Goal: Task Accomplishment & Management: Manage account settings

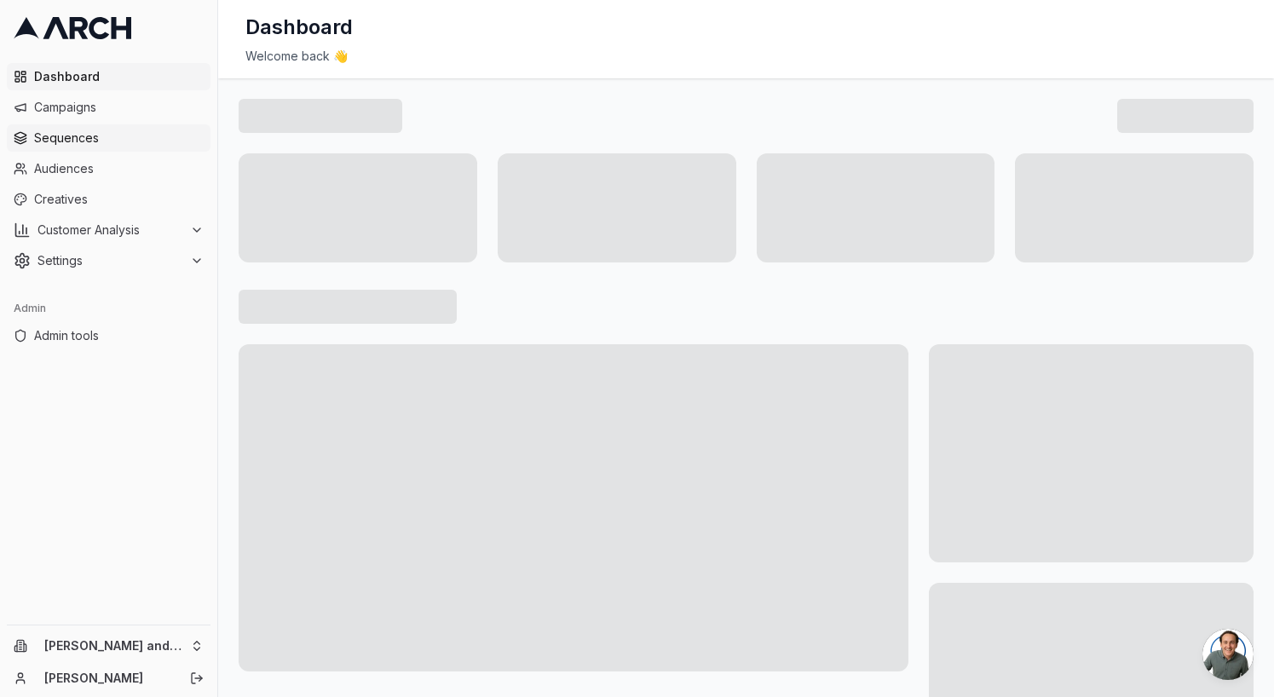
click at [120, 138] on span "Sequences" at bounding box center [119, 138] width 170 height 17
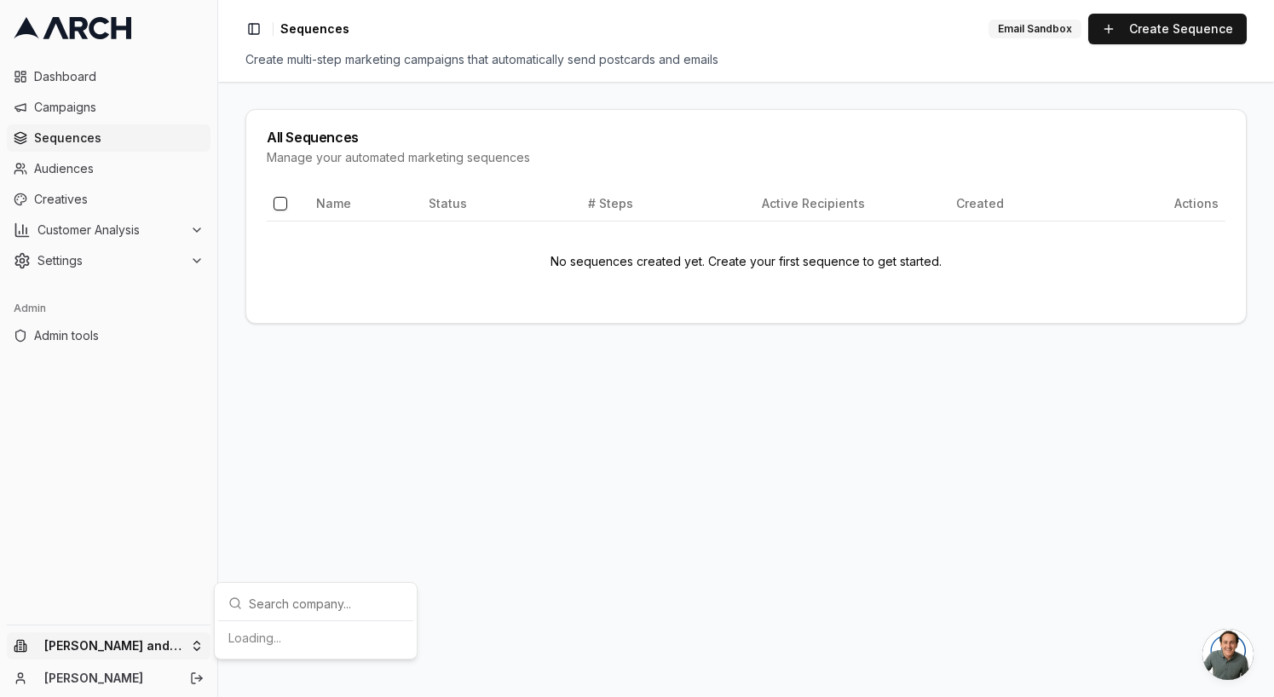
click at [136, 648] on html "Dashboard Campaigns Sequences Audiences Creatives Customer Analysis Settings Ad…" at bounding box center [637, 348] width 1274 height 697
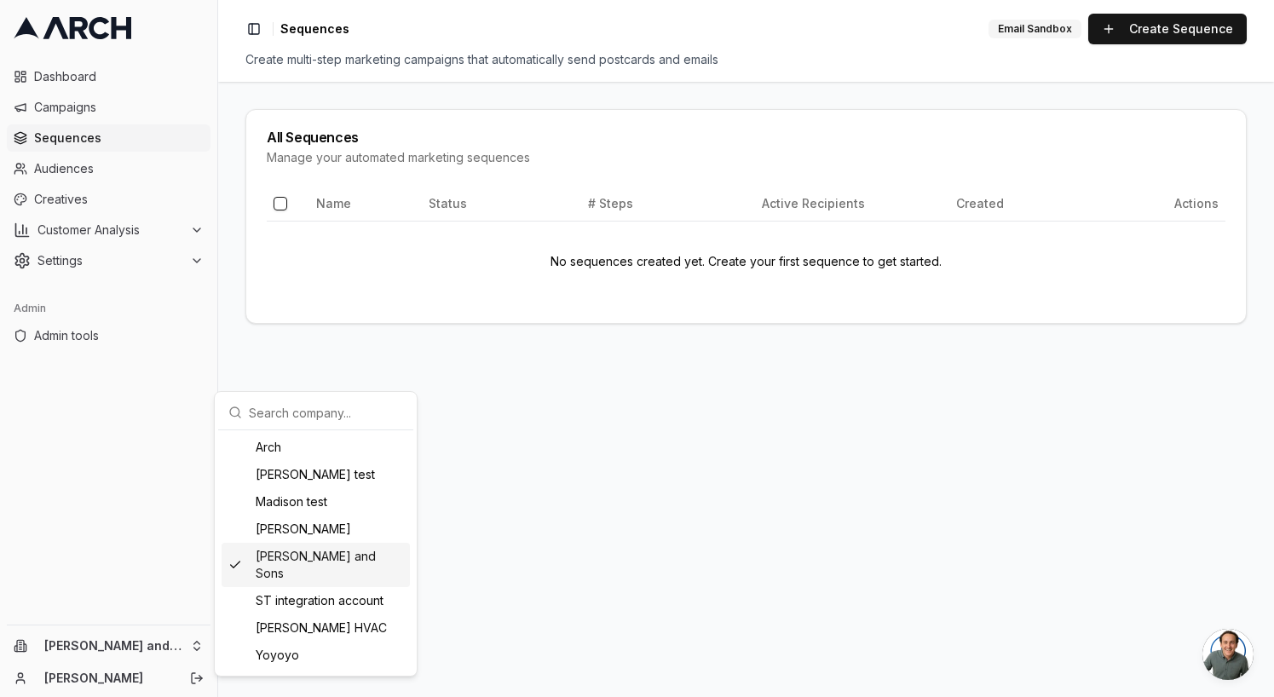
click at [640, 480] on html "Dashboard Campaigns Sequences Audiences Creatives Customer Analysis Settings Ad…" at bounding box center [637, 348] width 1274 height 697
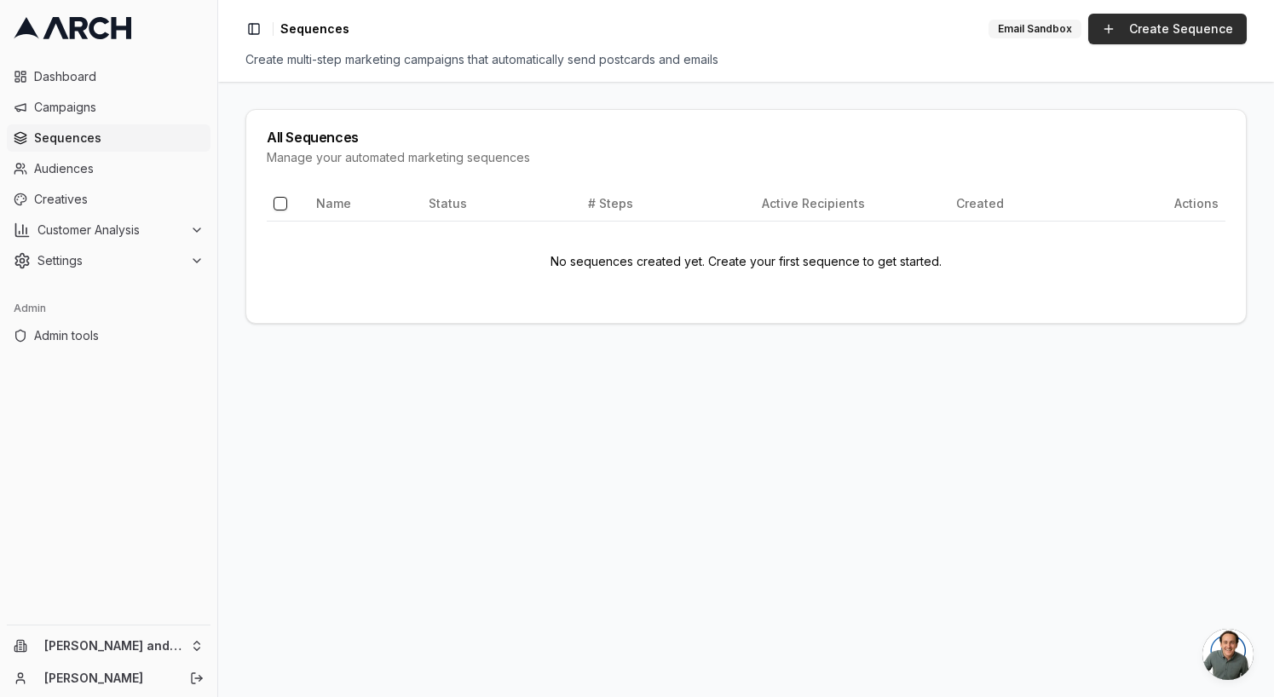
click at [1142, 28] on link "Create Sequence" at bounding box center [1167, 29] width 158 height 31
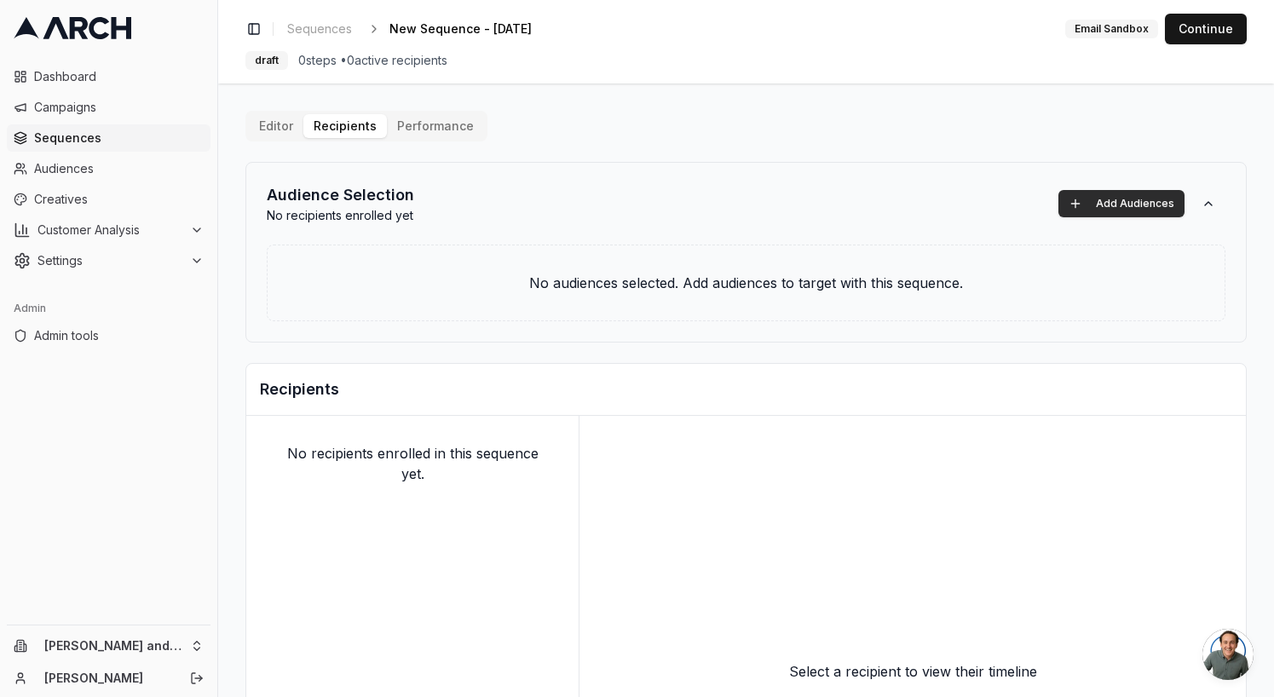
click at [1092, 201] on button "Add Audiences" at bounding box center [1121, 203] width 126 height 27
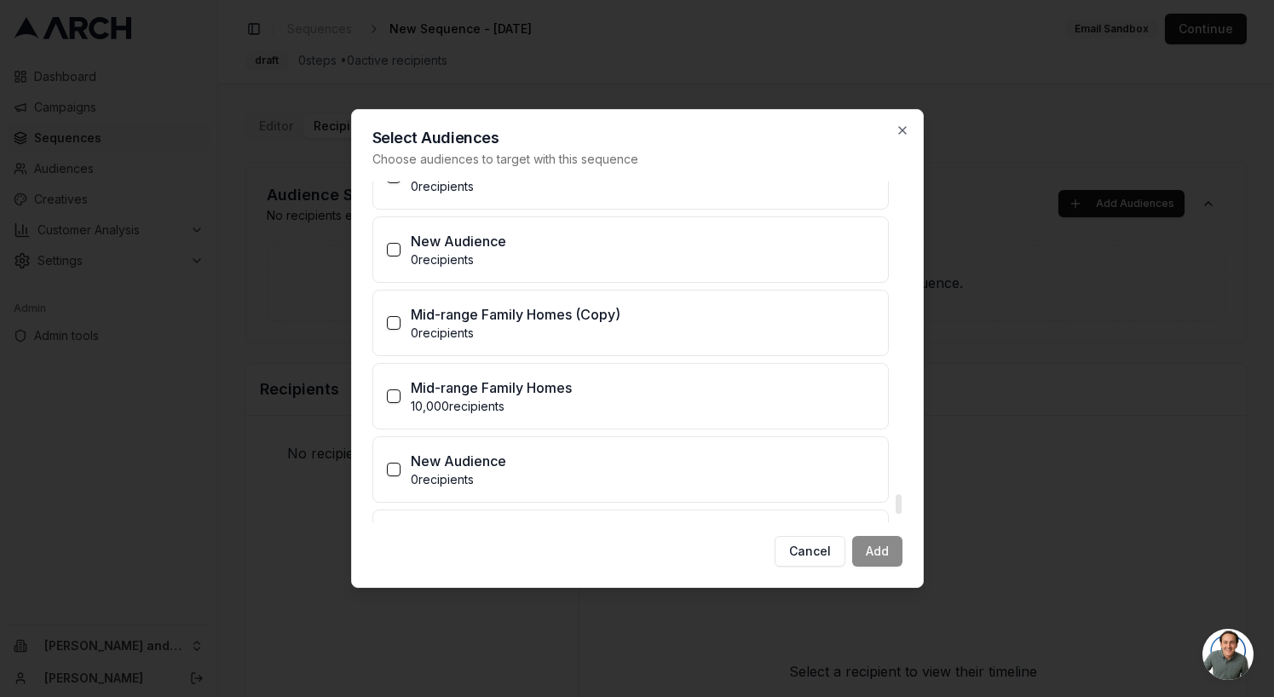
scroll to position [5588, 0]
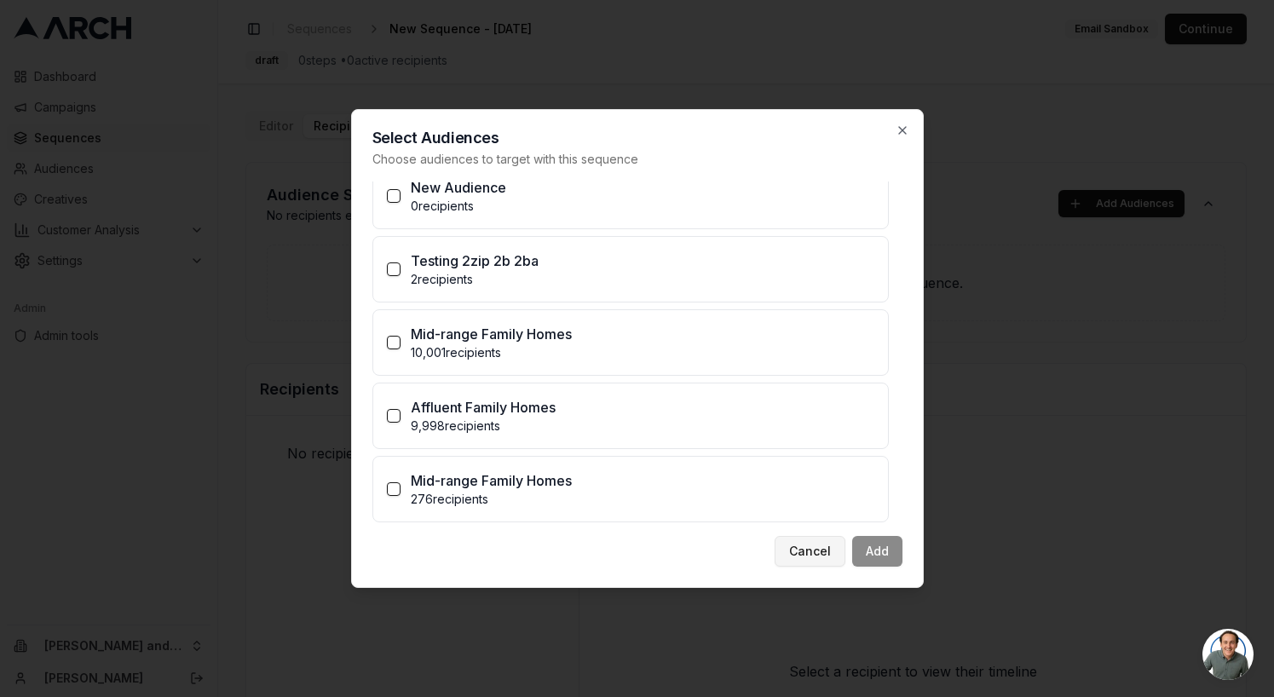
click at [818, 544] on button "Cancel" at bounding box center [810, 551] width 71 height 31
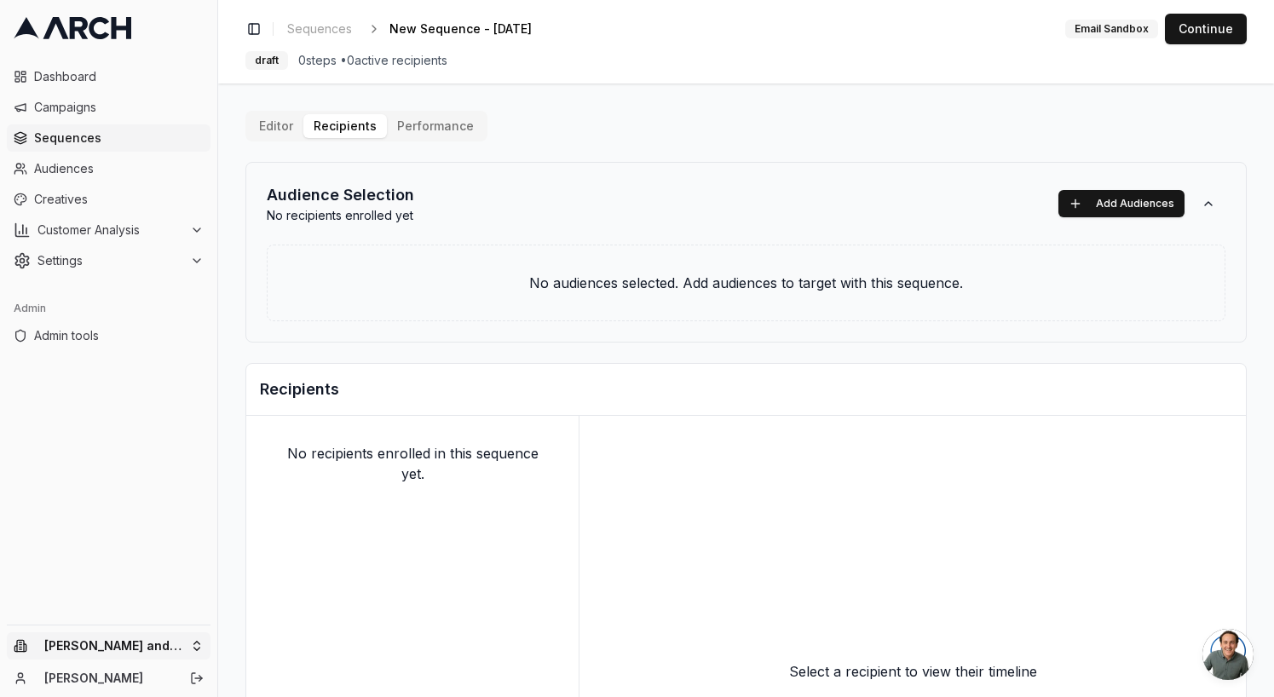
click at [151, 642] on html "Dashboard Campaigns Sequences Audiences Creatives Customer Analysis Settings Ad…" at bounding box center [637, 348] width 1274 height 697
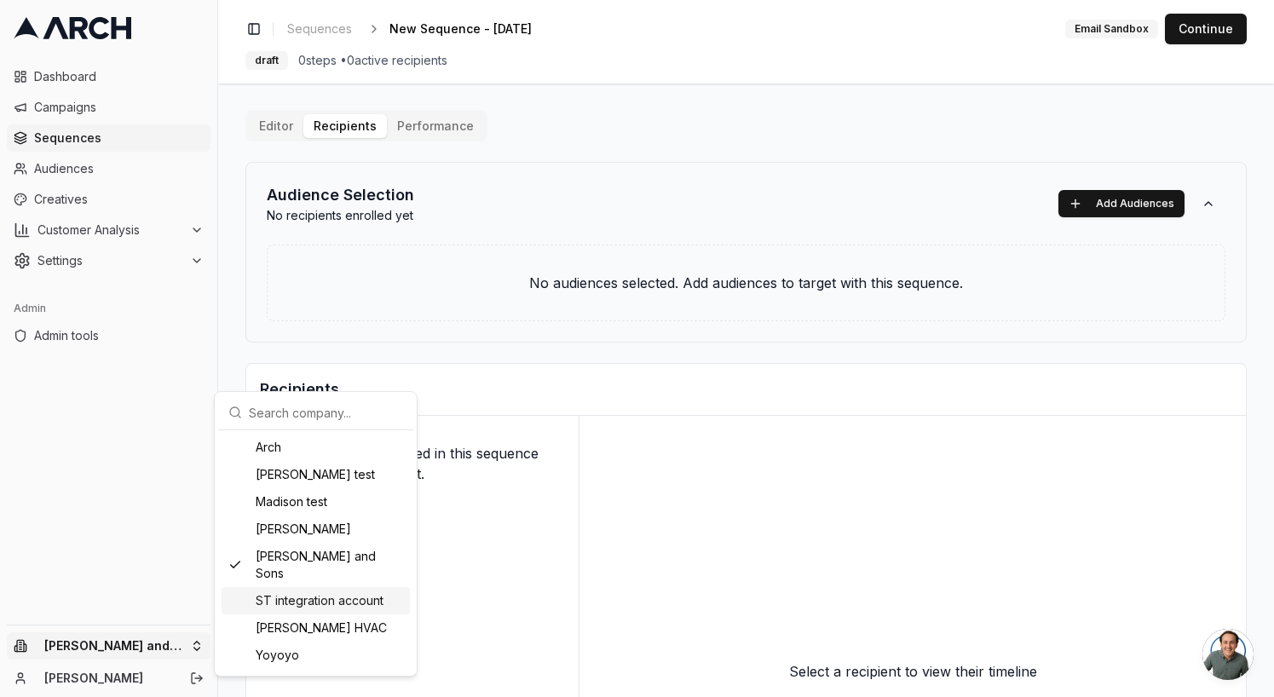
click at [328, 587] on div "ST integration account" at bounding box center [316, 600] width 188 height 27
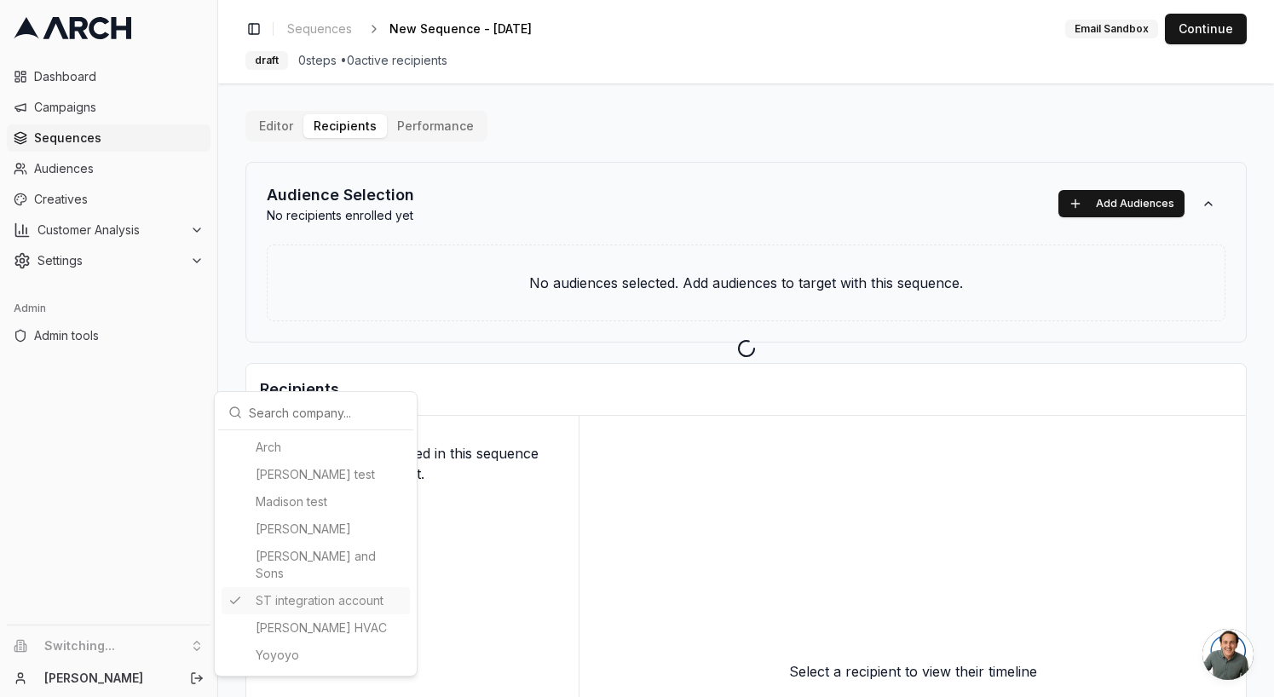
click at [321, 32] on html "Dashboard Campaigns Sequences Audiences Creatives Customer Analysis Settings Ad…" at bounding box center [637, 348] width 1274 height 697
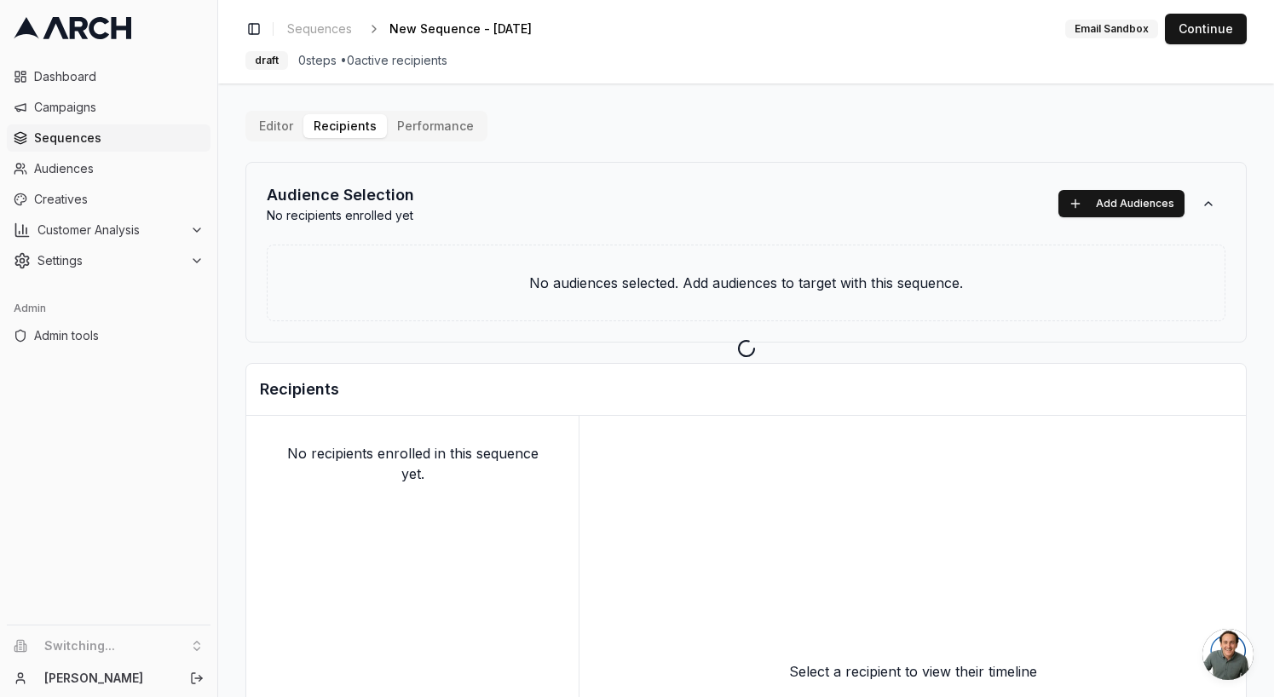
click at [326, 24] on div at bounding box center [746, 348] width 1056 height 697
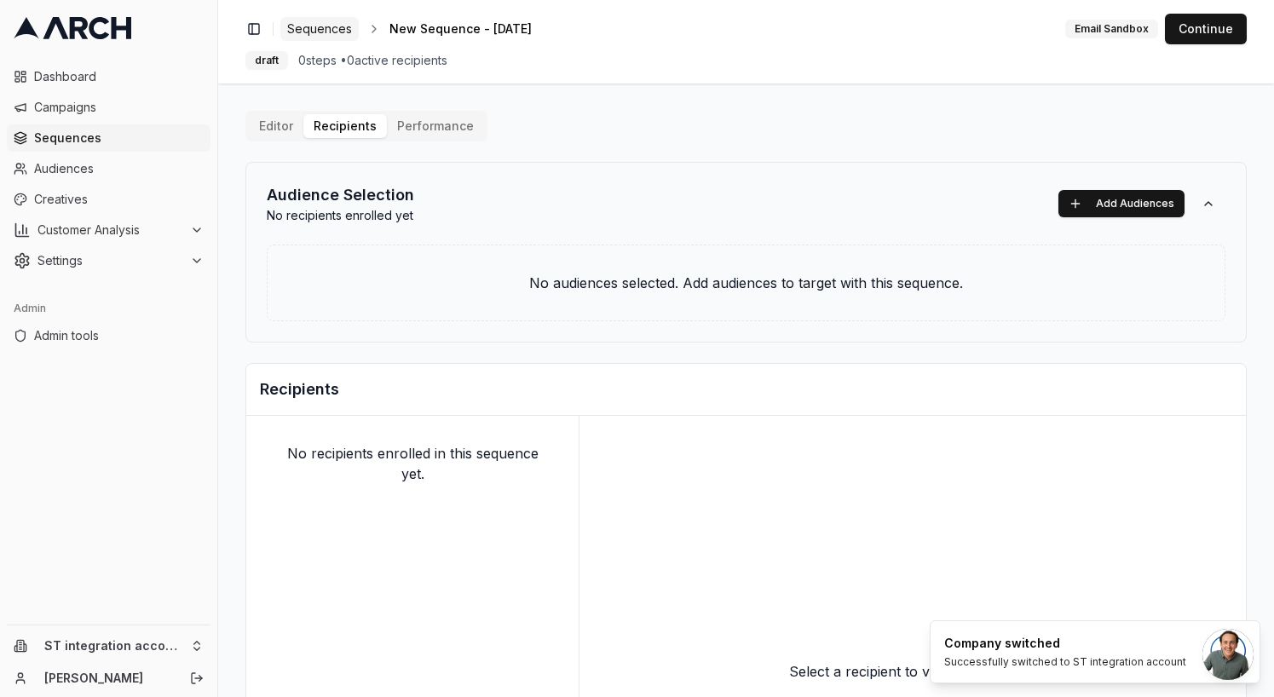
click at [331, 29] on span "Sequences" at bounding box center [319, 28] width 65 height 17
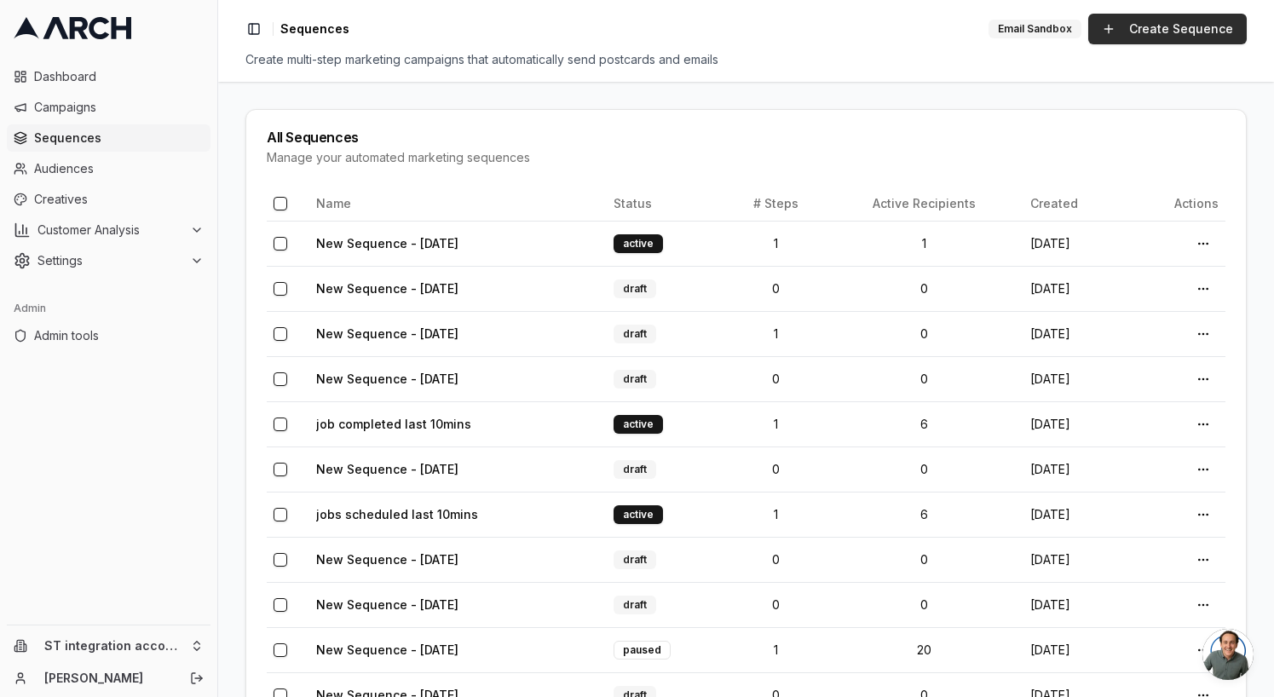
click at [1154, 26] on link "Create Sequence" at bounding box center [1167, 29] width 158 height 31
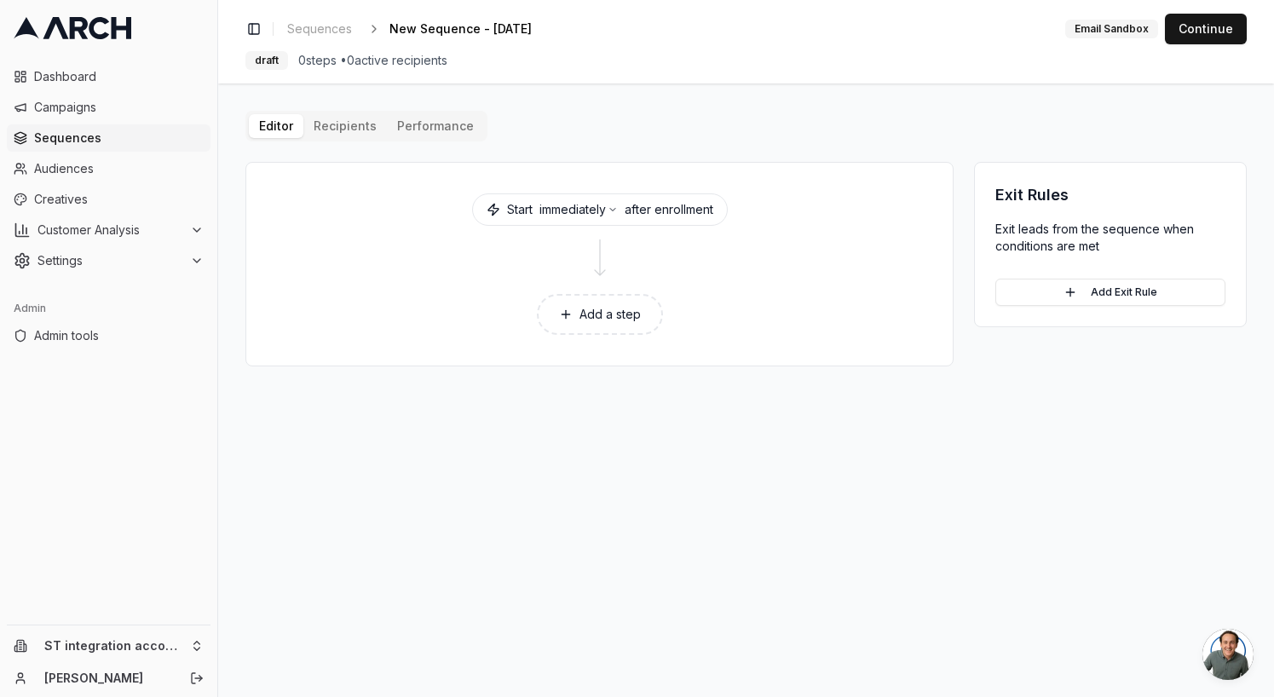
click at [590, 320] on button "Add a step" at bounding box center [600, 314] width 126 height 41
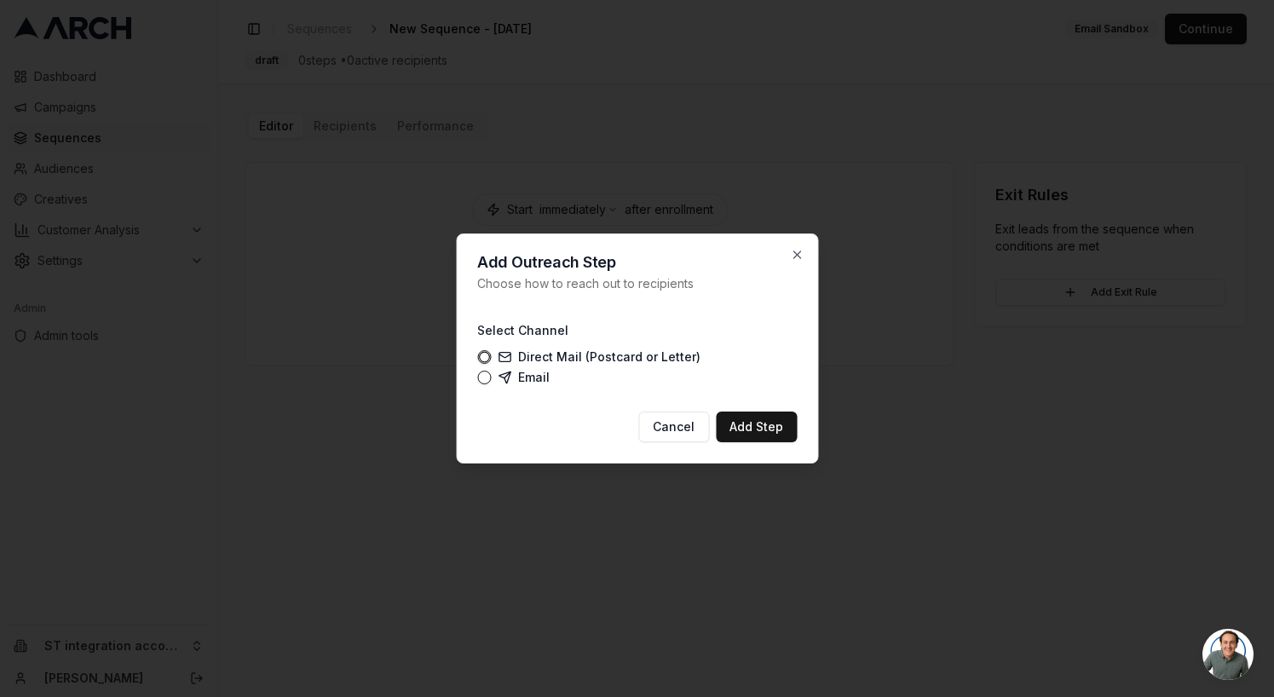
click at [531, 378] on label "Email" at bounding box center [524, 378] width 52 height 14
click at [491, 378] on button "Email" at bounding box center [484, 378] width 14 height 14
click at [763, 433] on button "Add Step" at bounding box center [756, 427] width 81 height 31
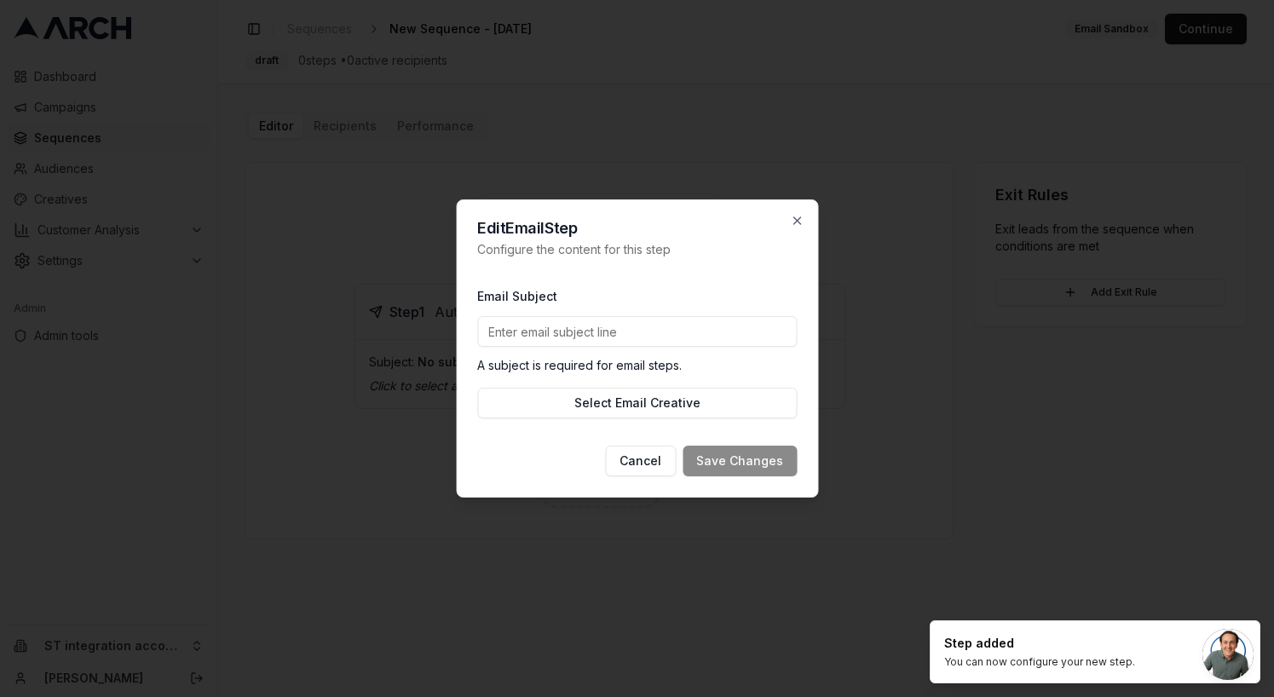
click at [804, 226] on div "Edit Email Step Configure the content for this step Email Subject A subject is …" at bounding box center [637, 348] width 362 height 298
click at [797, 222] on icon "button" at bounding box center [797, 221] width 14 height 14
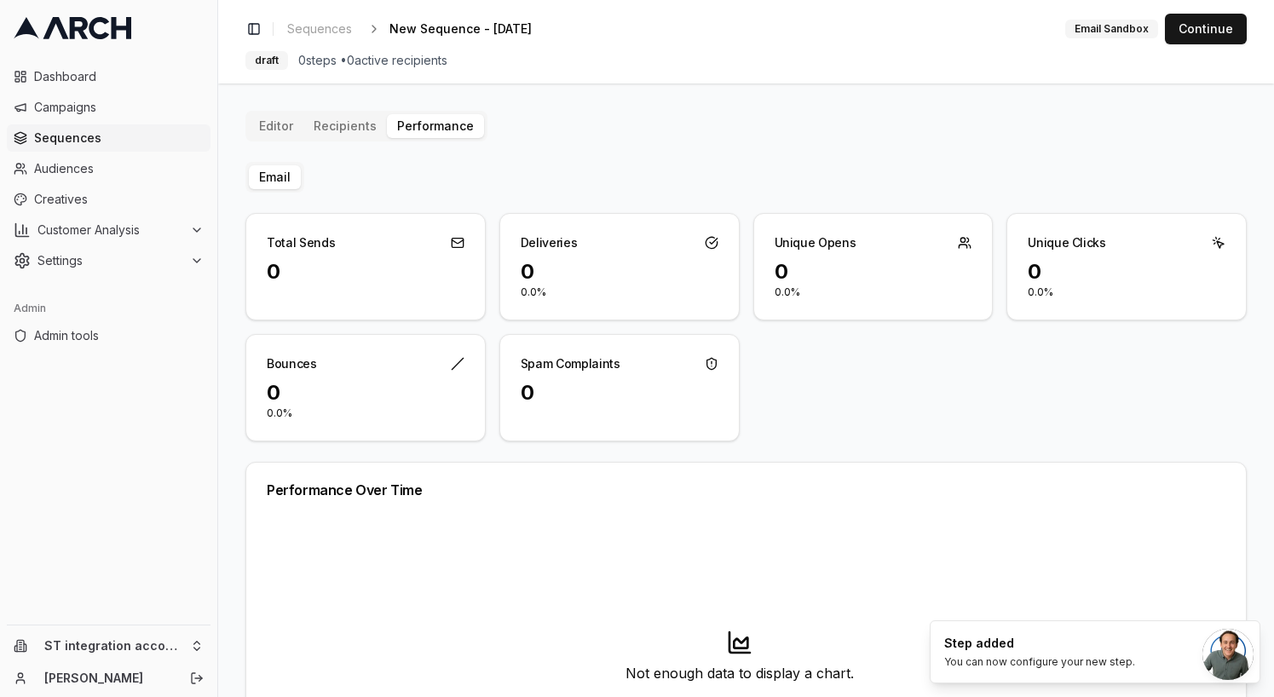
click at [343, 119] on div "Editor Recipients Performance Email Total Sends 0 Deliveries 0 0.0% Unique Open…" at bounding box center [745, 464] width 1001 height 706
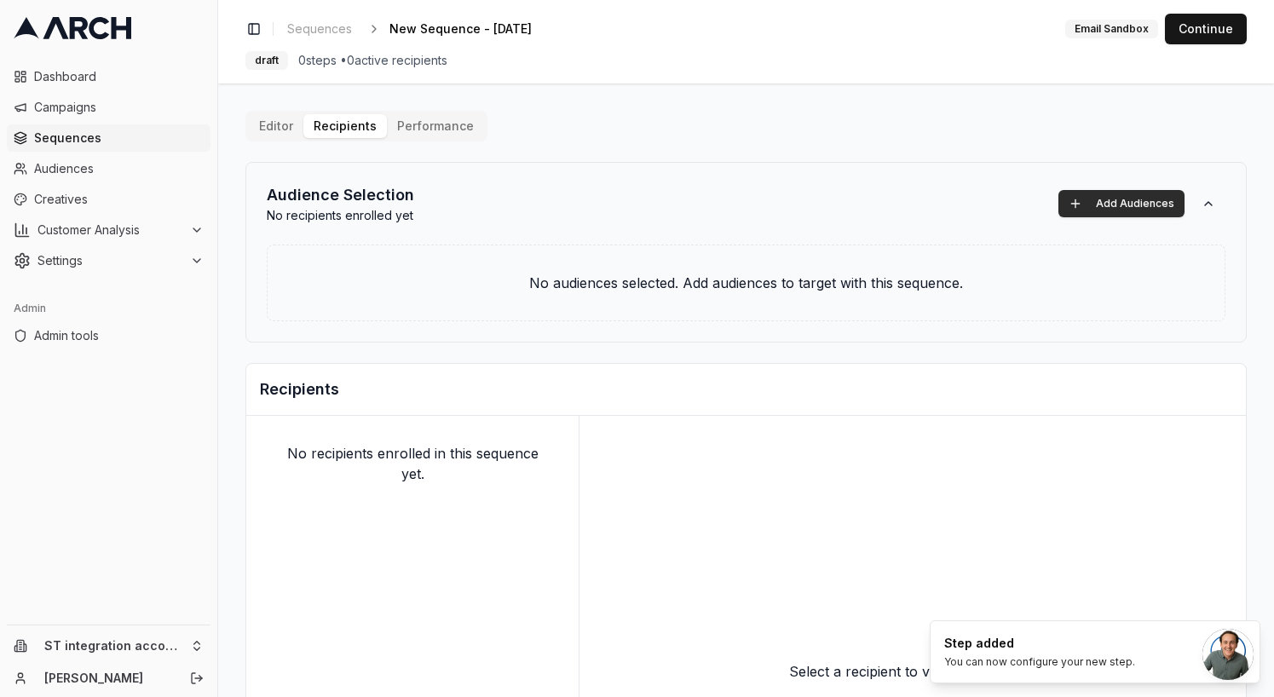
click at [1097, 201] on button "Add Audiences" at bounding box center [1121, 203] width 126 height 27
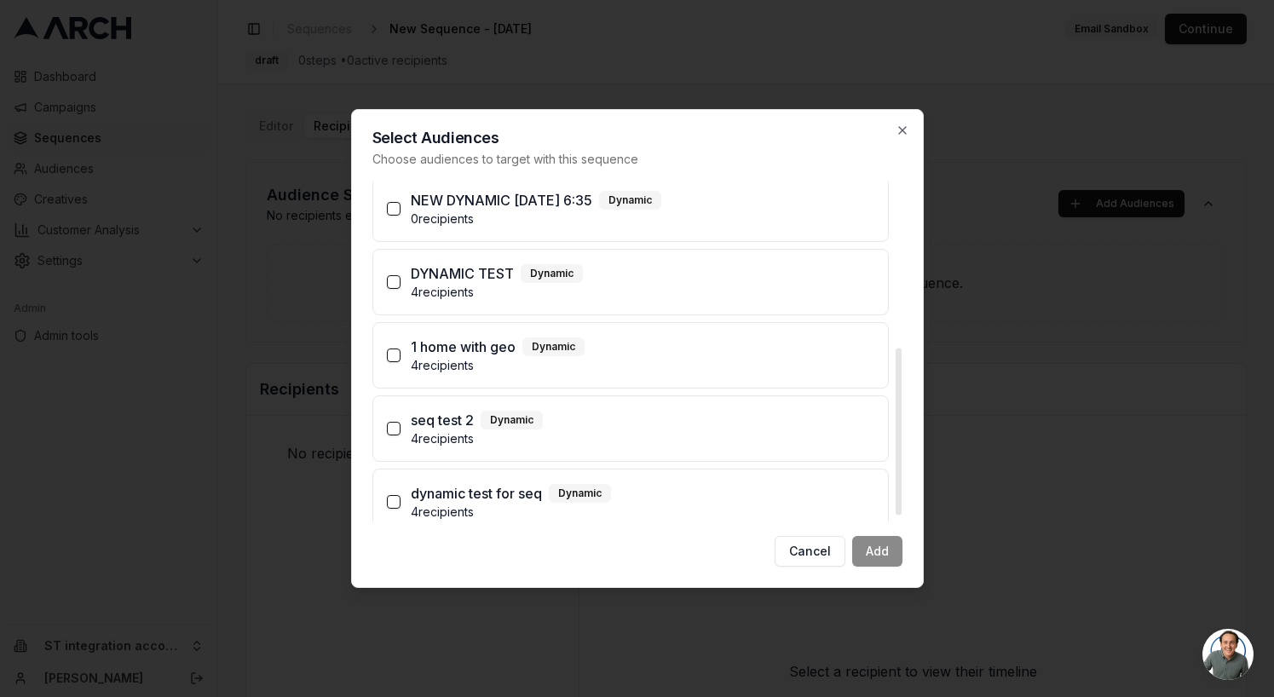
scroll to position [341, 0]
click at [824, 556] on button "Cancel" at bounding box center [810, 551] width 71 height 31
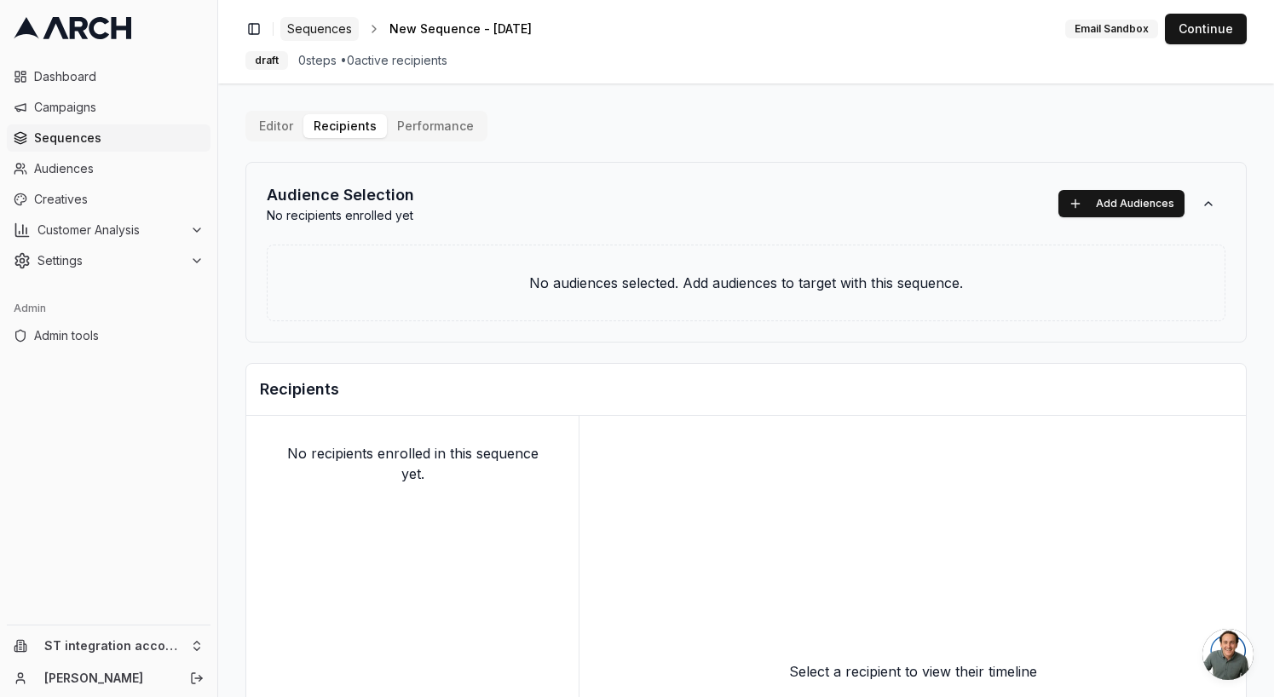
click at [335, 23] on span "Sequences" at bounding box center [319, 28] width 65 height 17
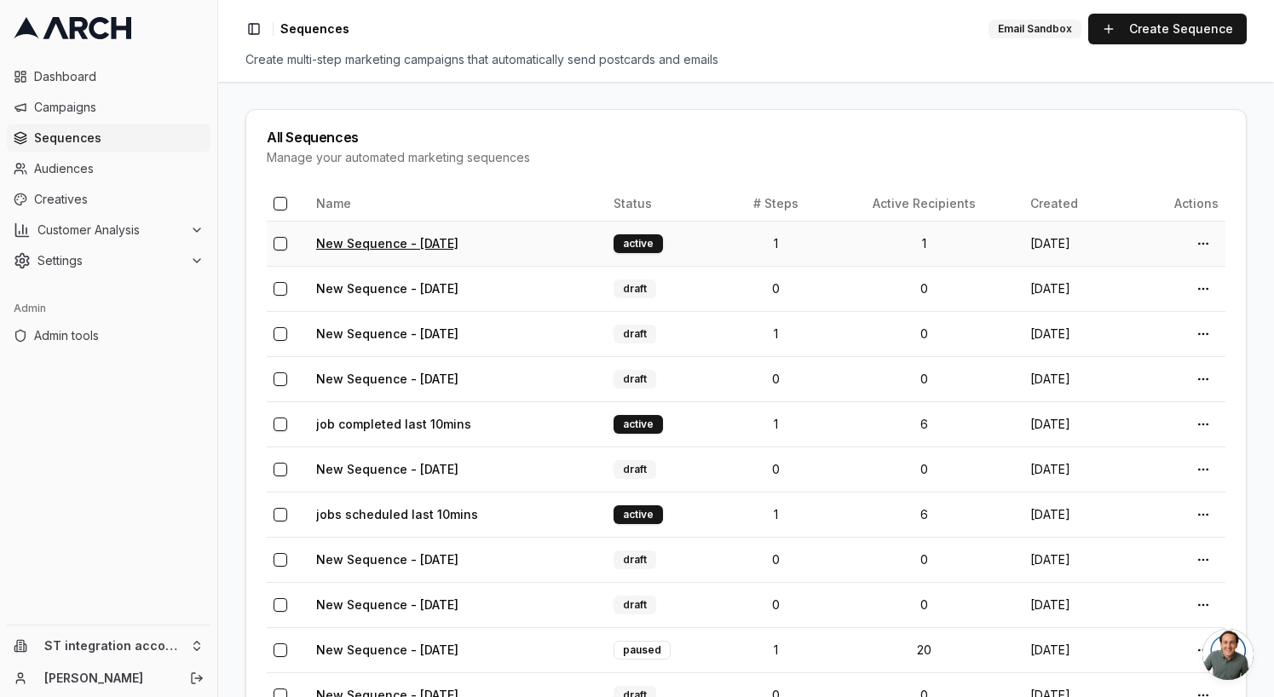
click at [458, 246] on link "New Sequence - [DATE]" at bounding box center [387, 243] width 142 height 14
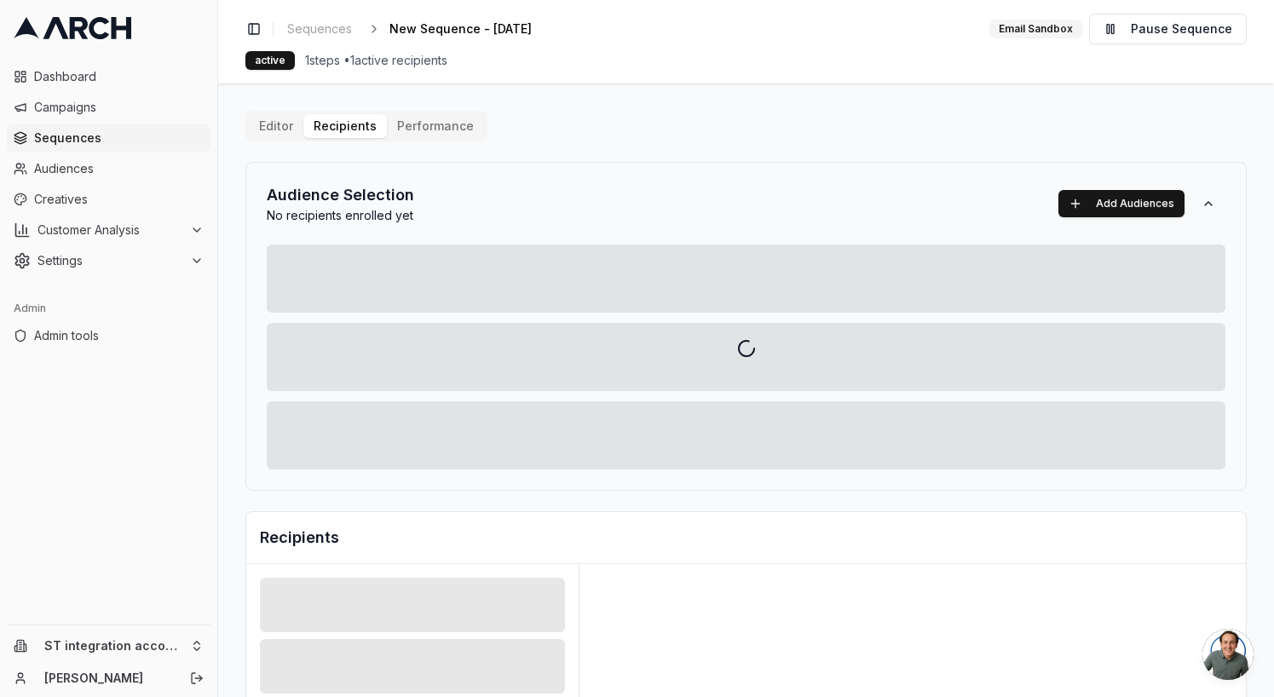
click at [360, 113] on div "Editor Recipients Performance Audience Selection No recipients enrolled yet Add…" at bounding box center [745, 593] width 1001 height 965
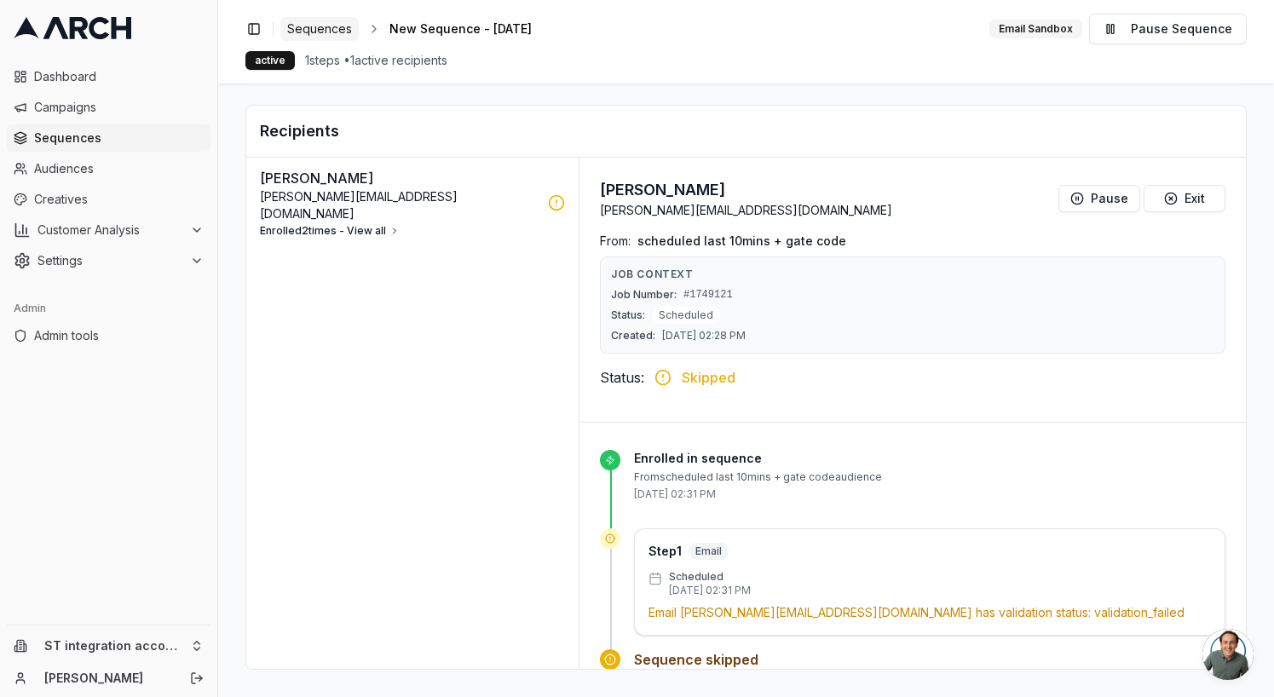
click at [331, 23] on span "Sequences" at bounding box center [319, 28] width 65 height 17
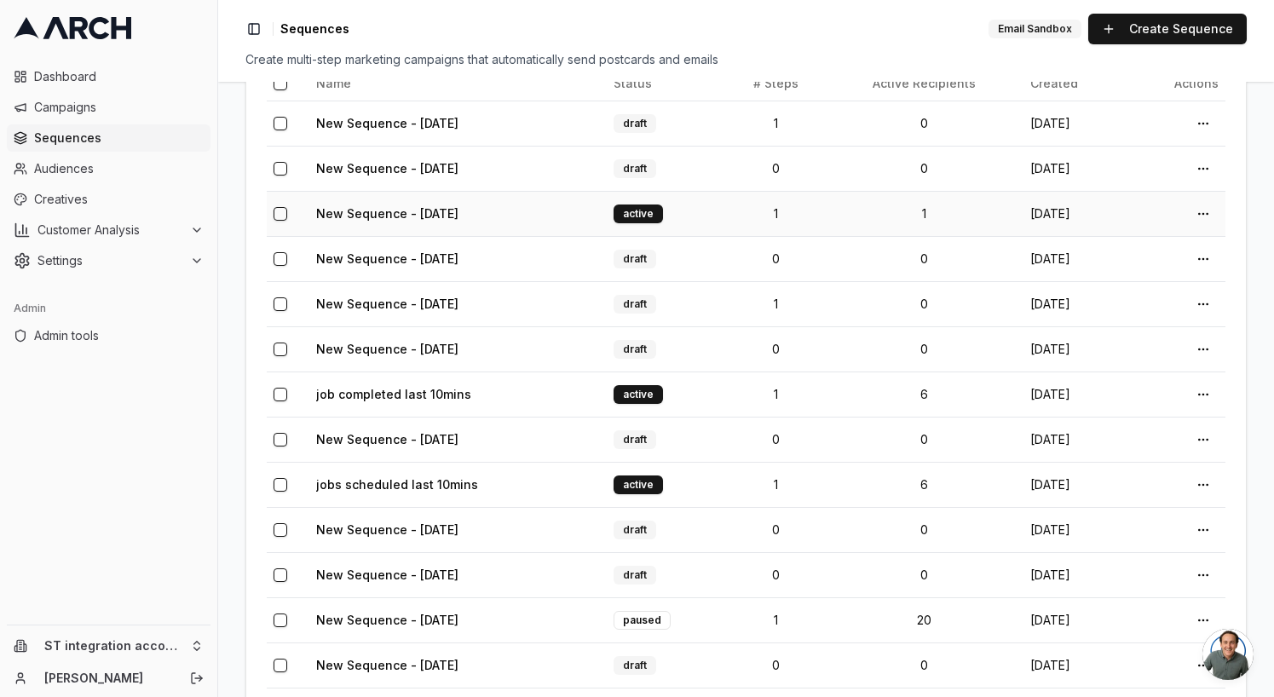
scroll to position [124, 0]
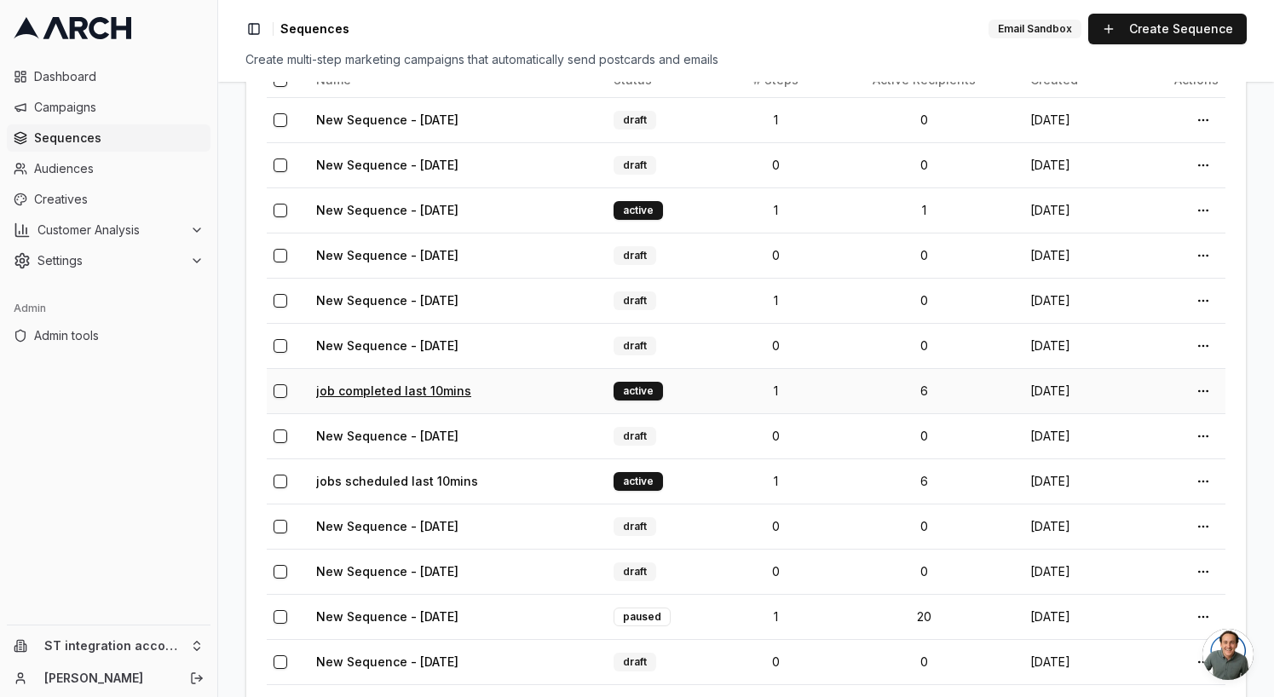
click at [445, 390] on link "job completed last 10mins" at bounding box center [393, 390] width 155 height 14
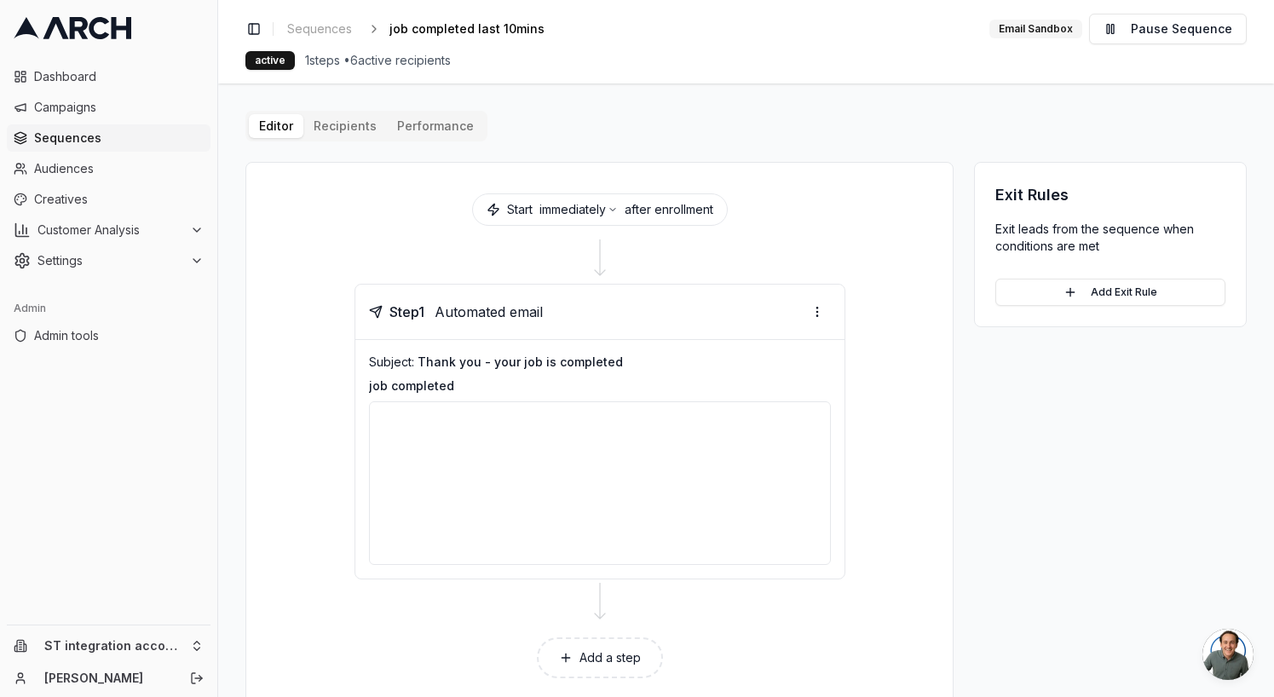
click at [355, 132] on div "Editor Recipients Performance Start immediately after enrollment Step 1 Automat…" at bounding box center [745, 410] width 1001 height 599
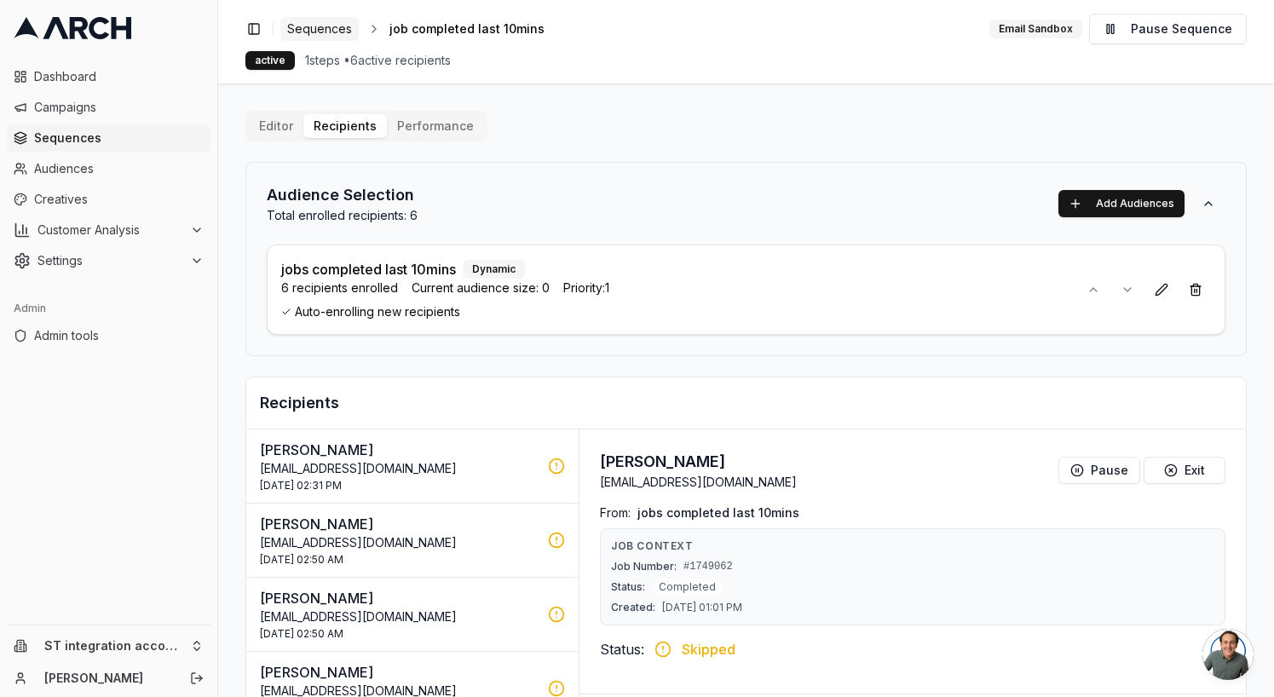
click at [330, 20] on link "Sequences" at bounding box center [319, 29] width 78 height 24
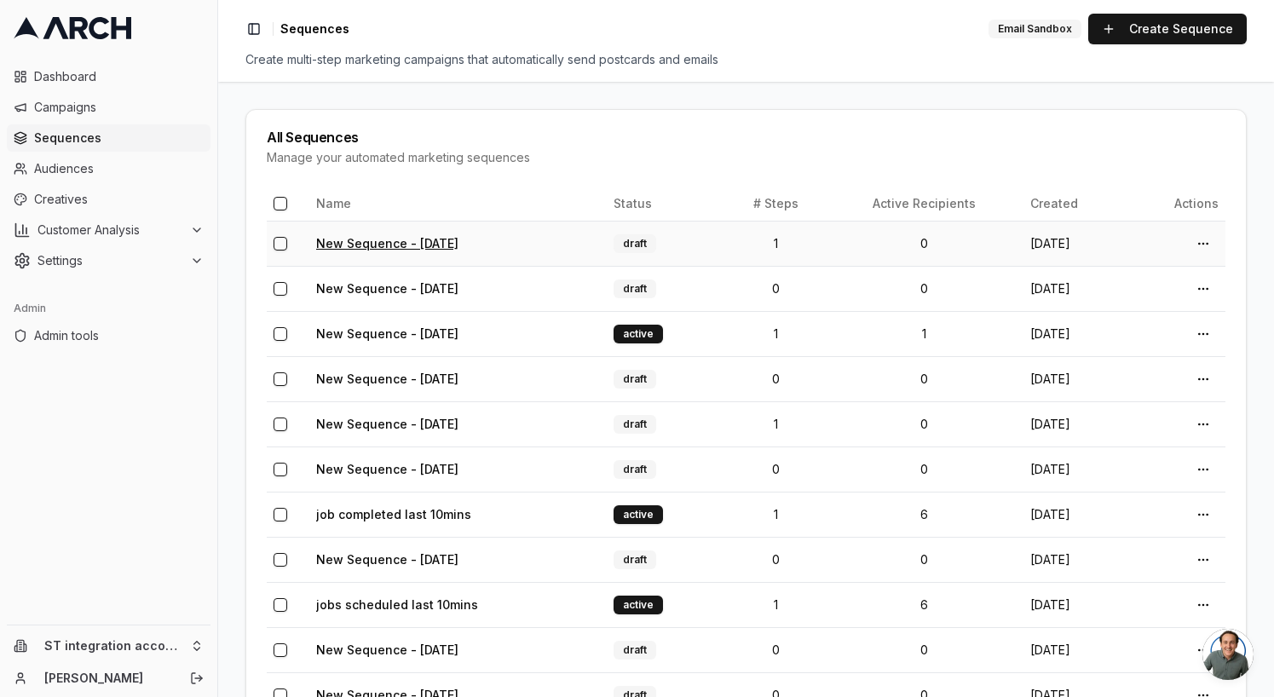
click at [439, 240] on link "New Sequence - [DATE]" at bounding box center [387, 243] width 142 height 14
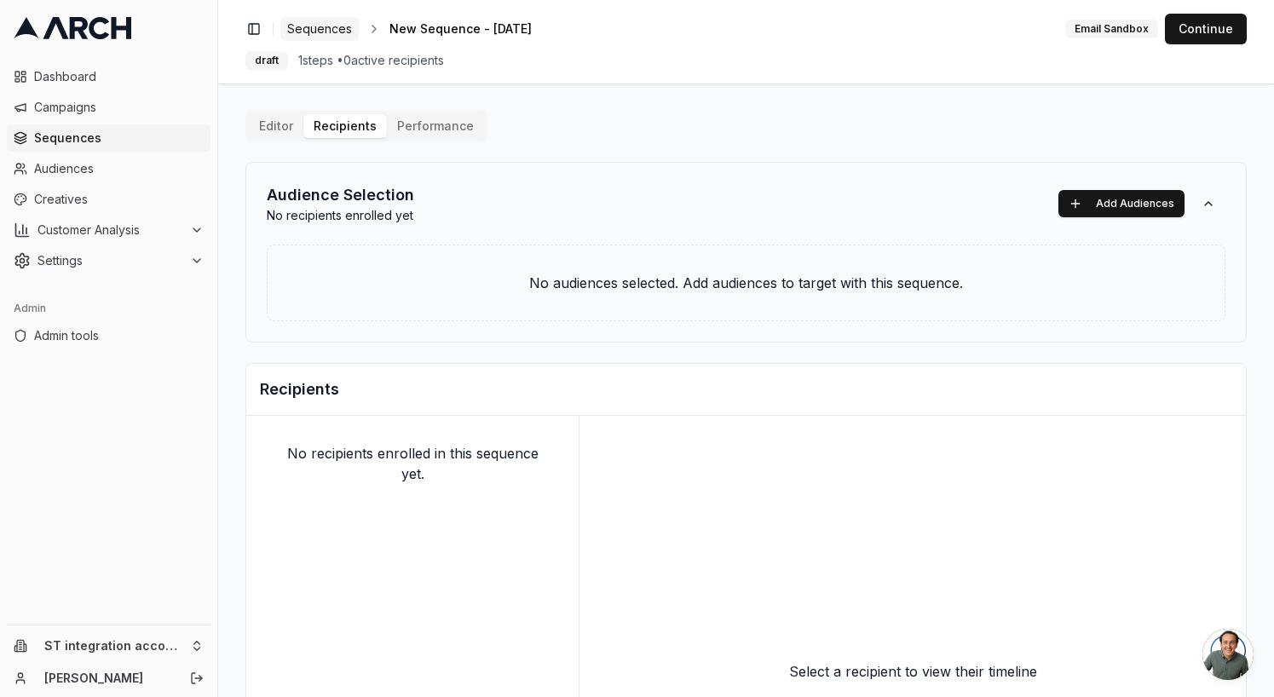
click at [327, 24] on span "Sequences" at bounding box center [319, 28] width 65 height 17
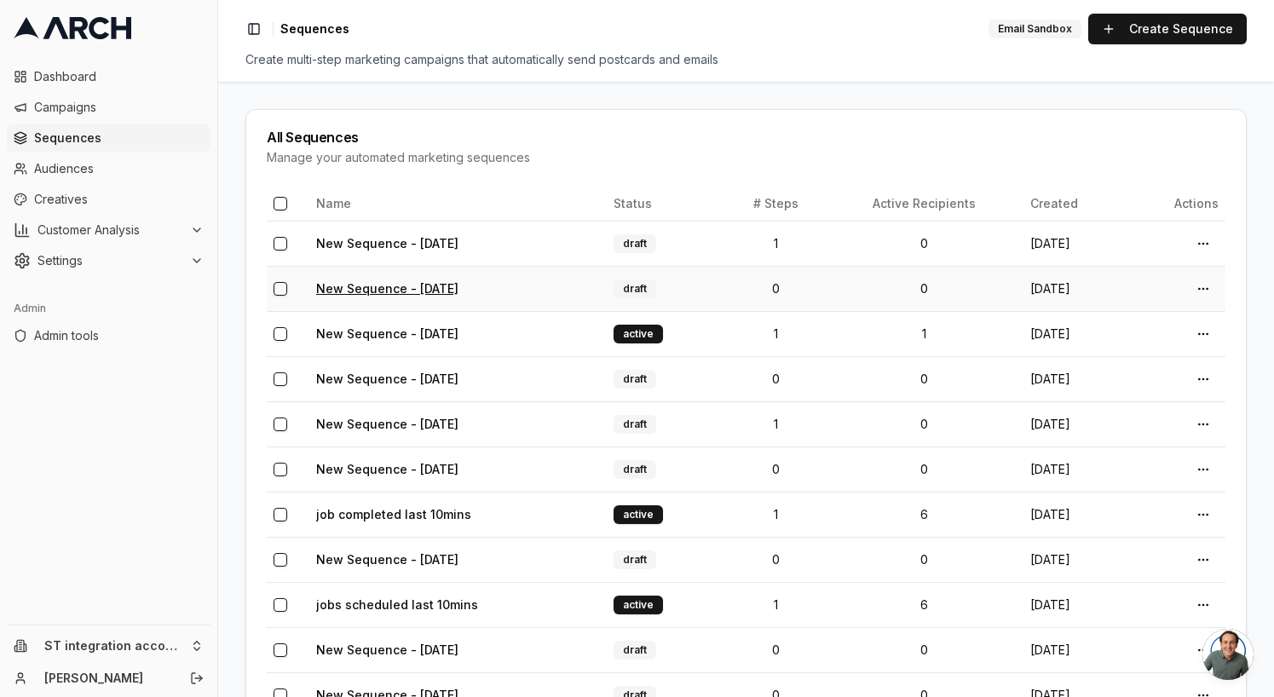
click at [458, 286] on link "New Sequence - [DATE]" at bounding box center [387, 288] width 142 height 14
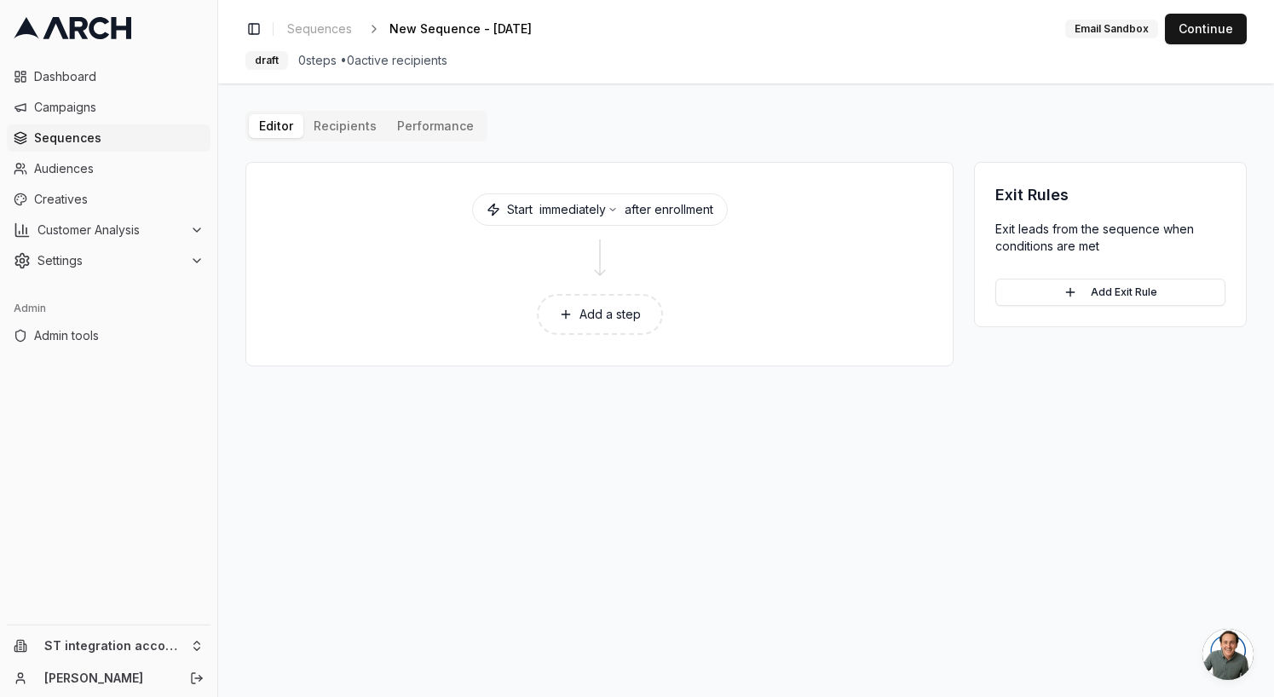
click at [338, 112] on div "Editor Recipients Performance" at bounding box center [366, 126] width 242 height 31
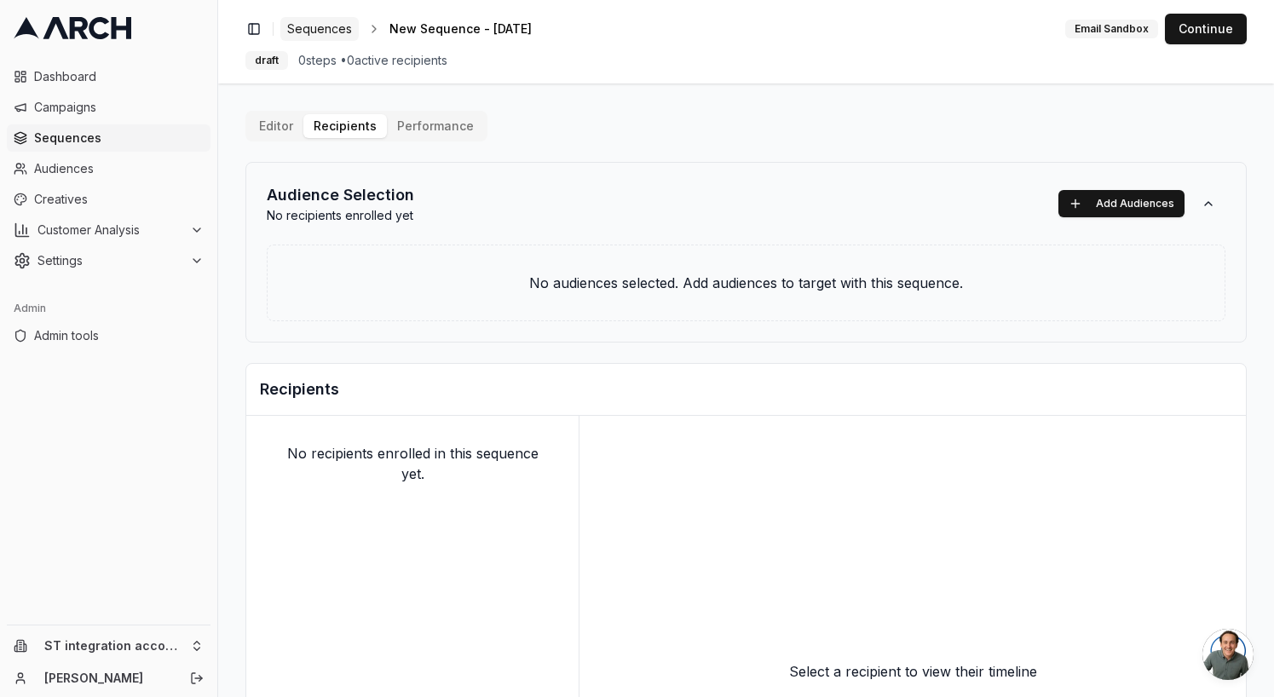
click at [340, 34] on span "Sequences" at bounding box center [319, 28] width 65 height 17
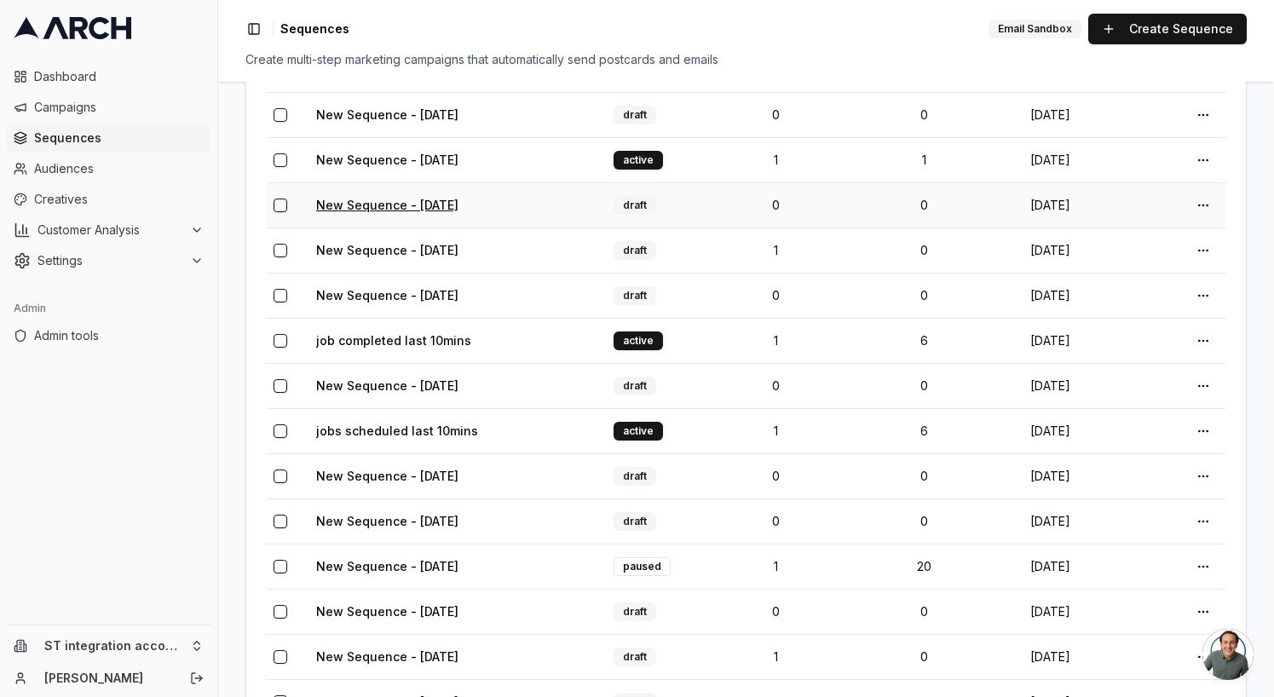
scroll to position [147, 0]
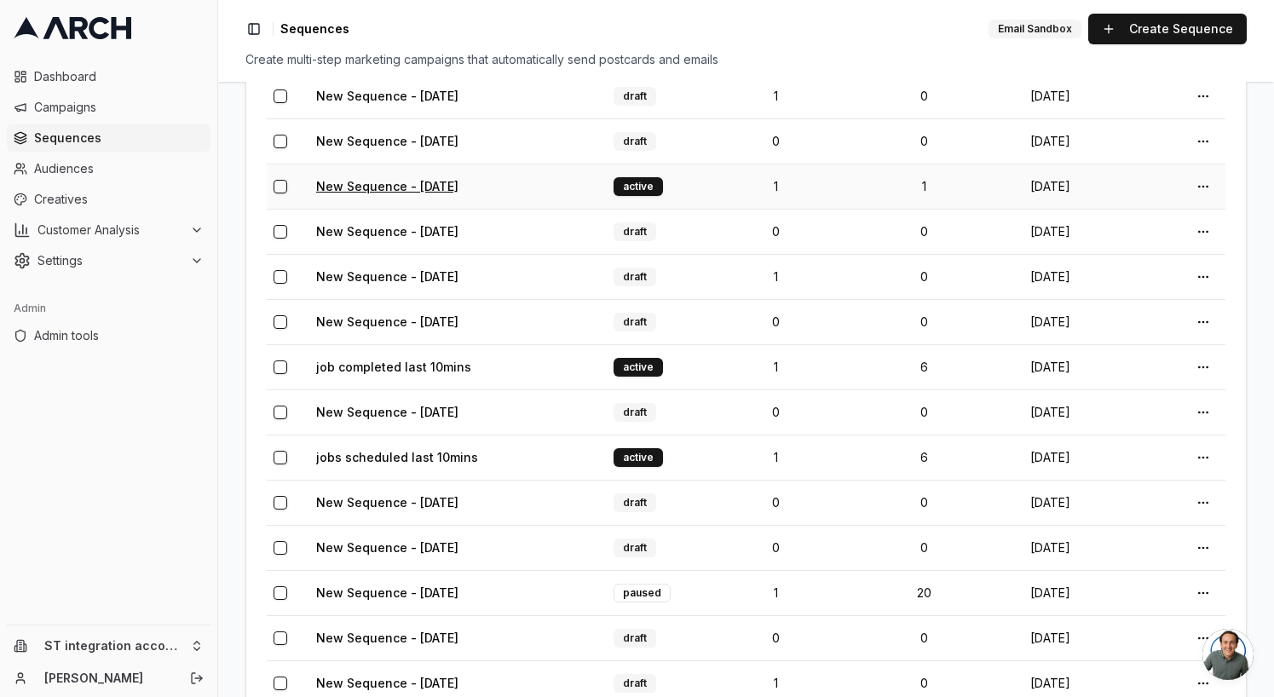
click at [458, 186] on link "New Sequence - [DATE]" at bounding box center [387, 186] width 142 height 14
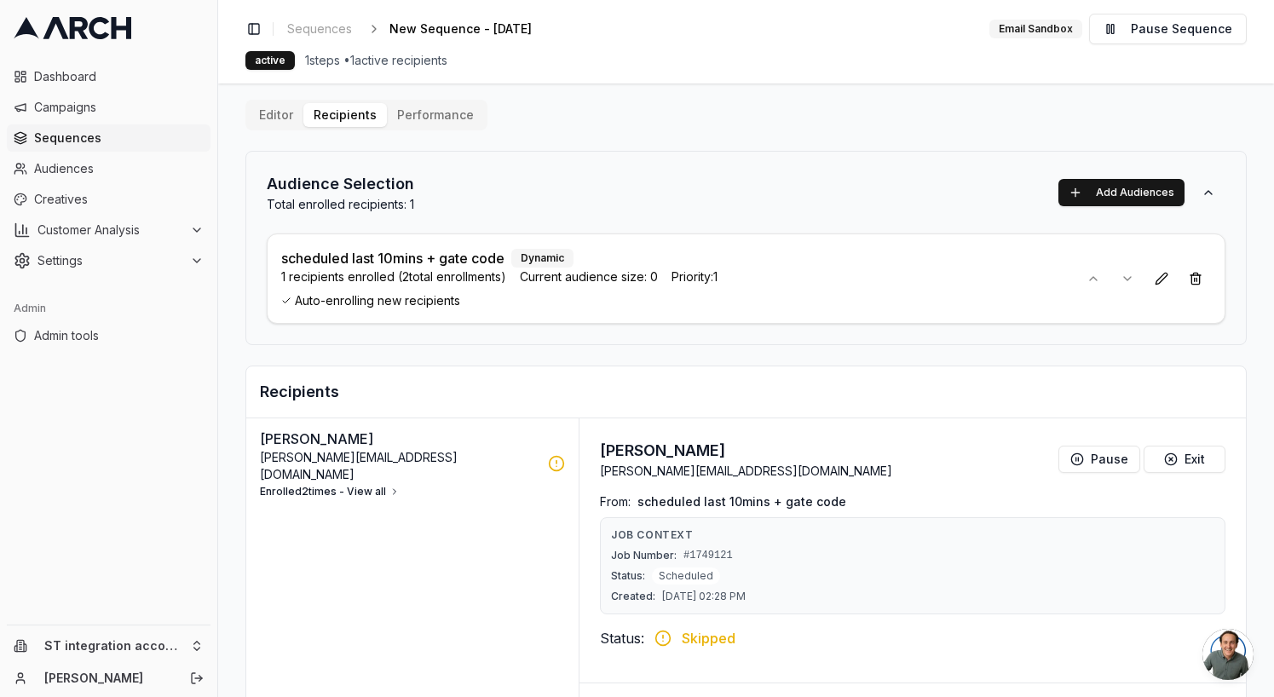
scroll to position [272, 0]
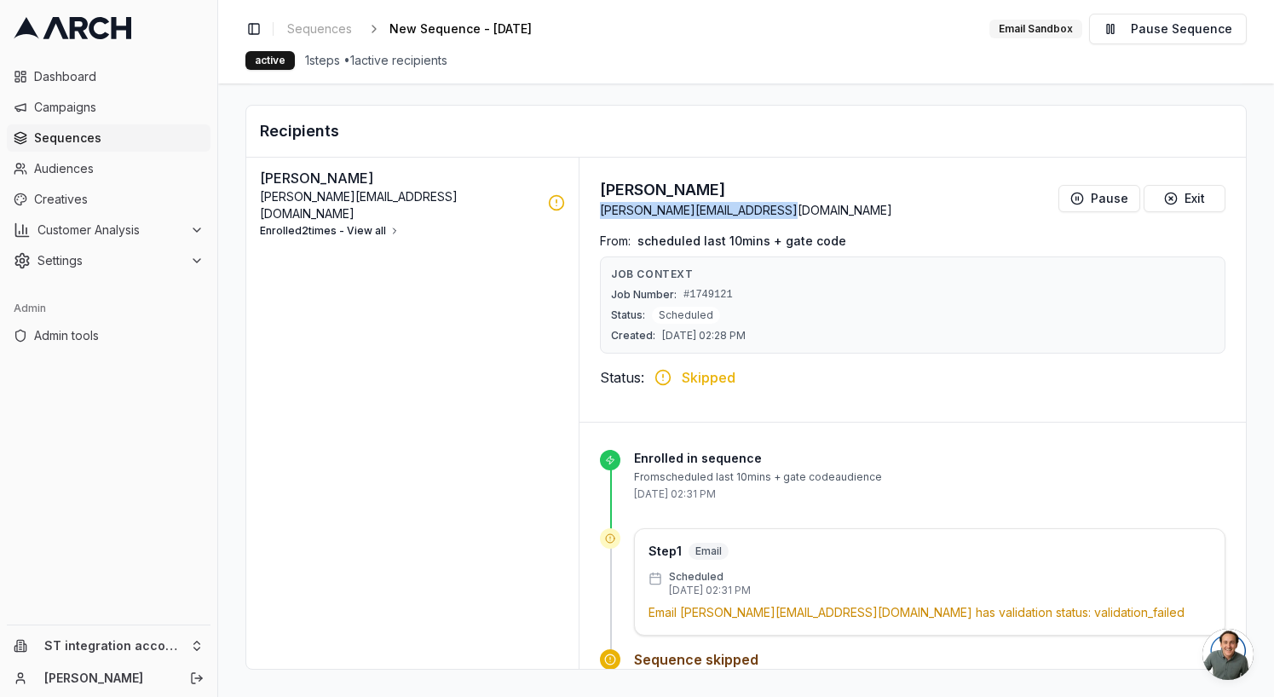
drag, startPoint x: 745, startPoint y: 210, endPoint x: 597, endPoint y: 211, distance: 147.4
click at [600, 211] on div "[PERSON_NAME] [PERSON_NAME][EMAIL_ADDRESS][DOMAIN_NAME] Pause Exit" at bounding box center [912, 198] width 625 height 41
copy p "[PERSON_NAME][EMAIL_ADDRESS][DOMAIN_NAME]"
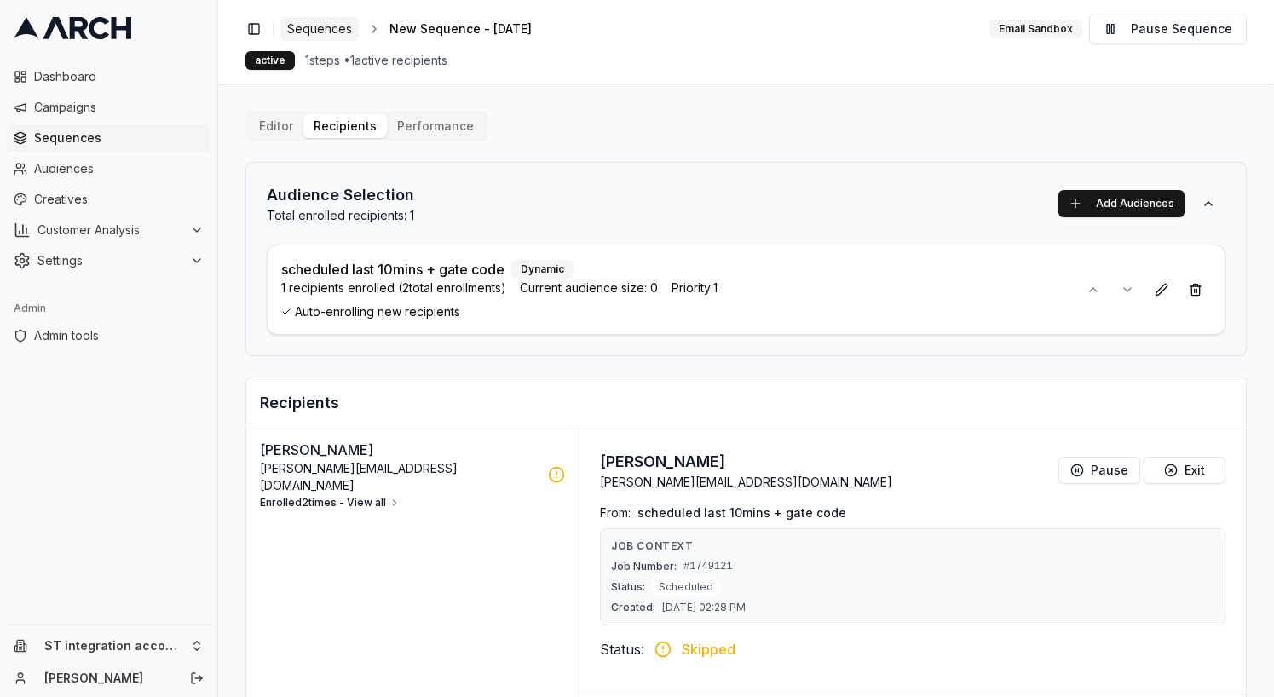
click at [340, 26] on span "Sequences" at bounding box center [319, 28] width 65 height 17
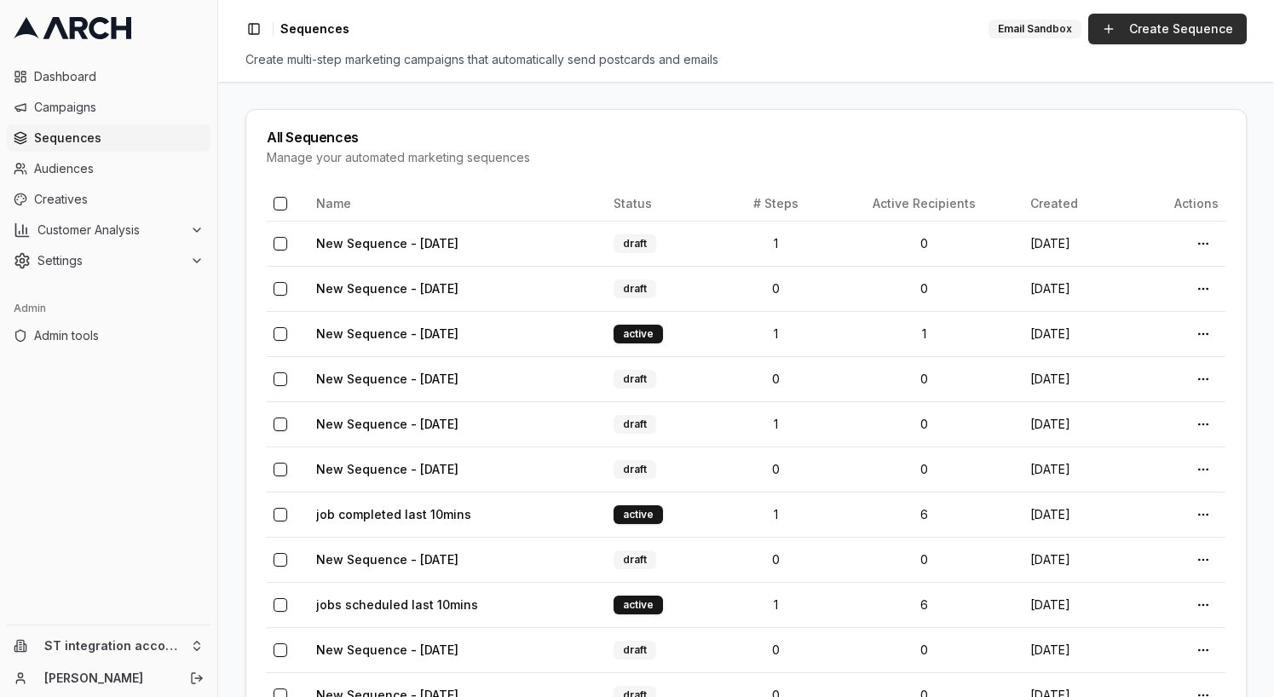
click at [1144, 28] on link "Create Sequence" at bounding box center [1167, 29] width 158 height 31
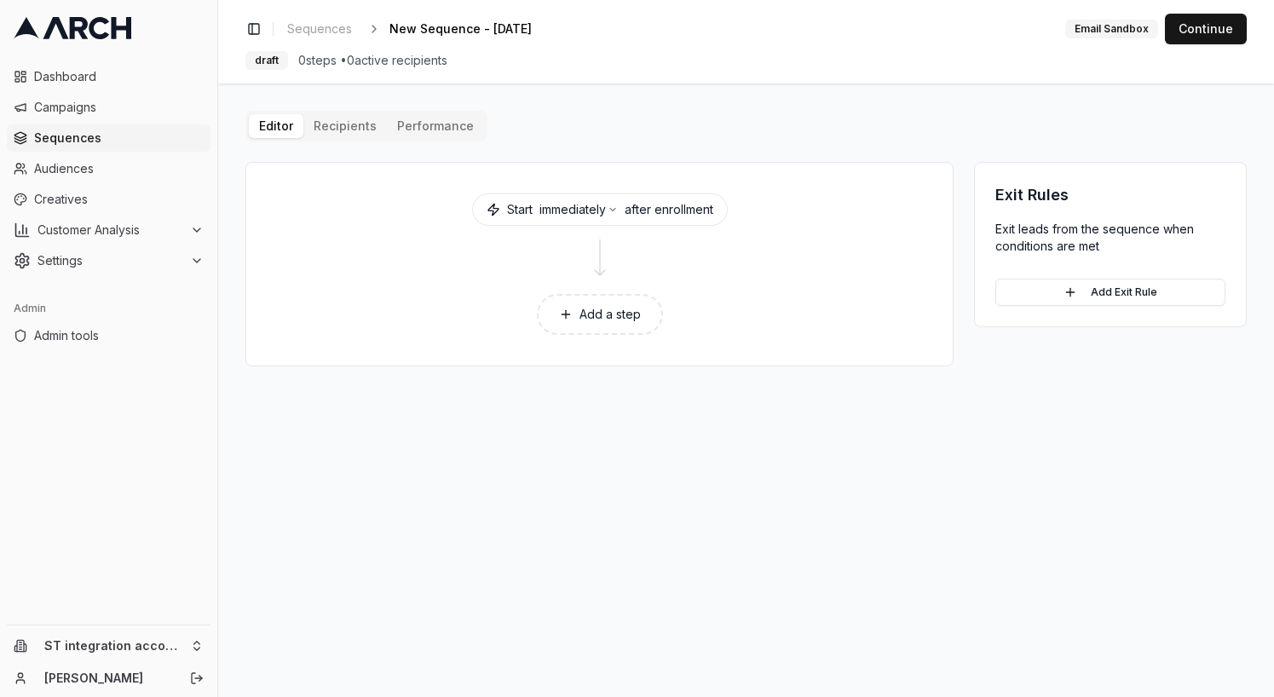
click at [348, 126] on div "Editor Recipients Performance Start immediately after enrollment Add a step Exi…" at bounding box center [745, 239] width 1001 height 256
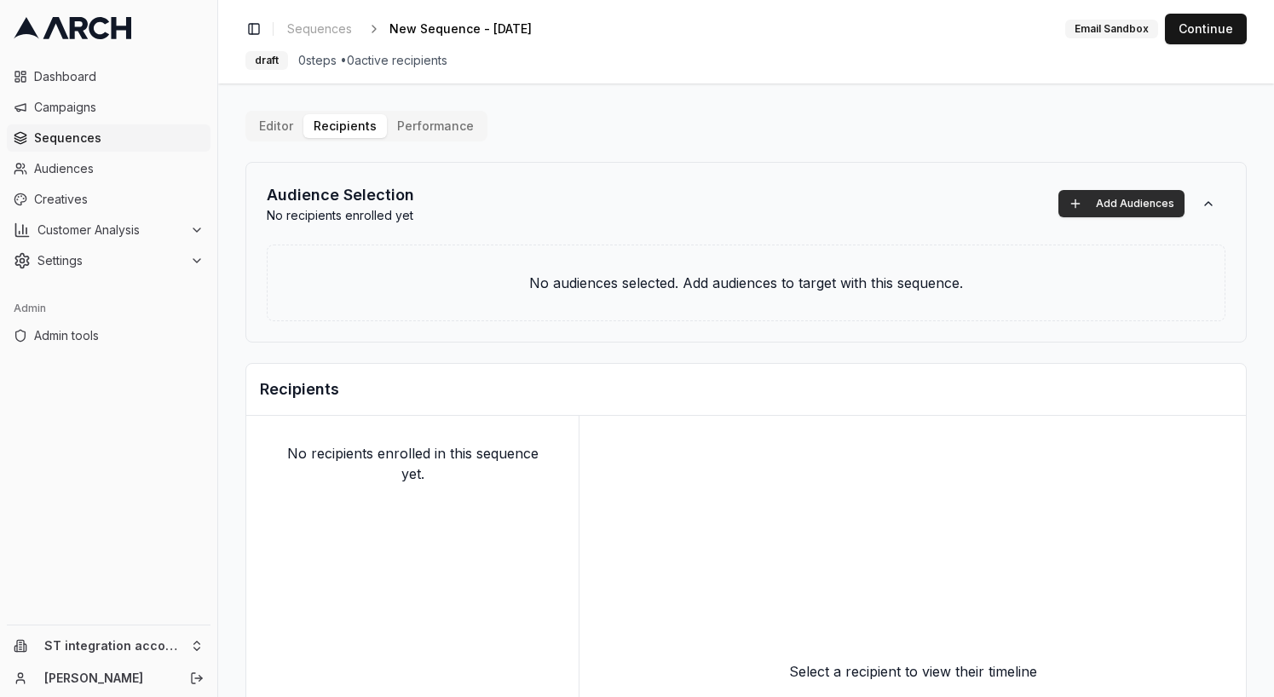
click at [1106, 210] on button "Add Audiences" at bounding box center [1121, 203] width 126 height 27
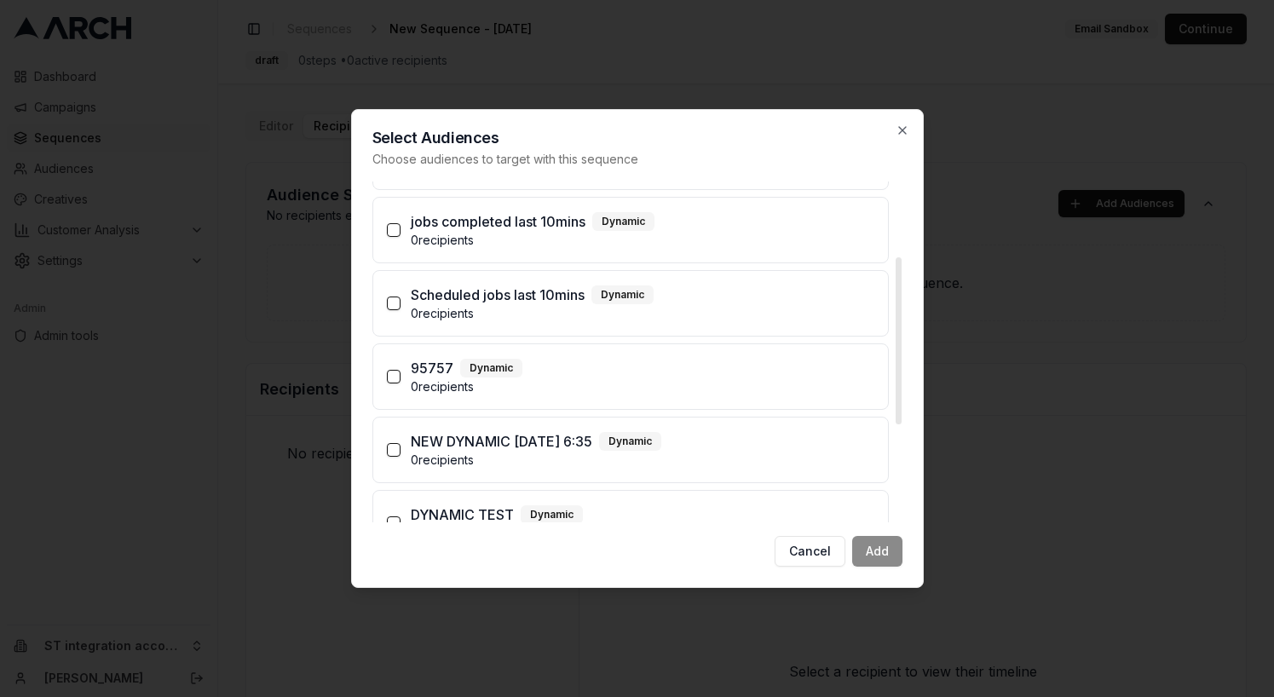
scroll to position [353, 0]
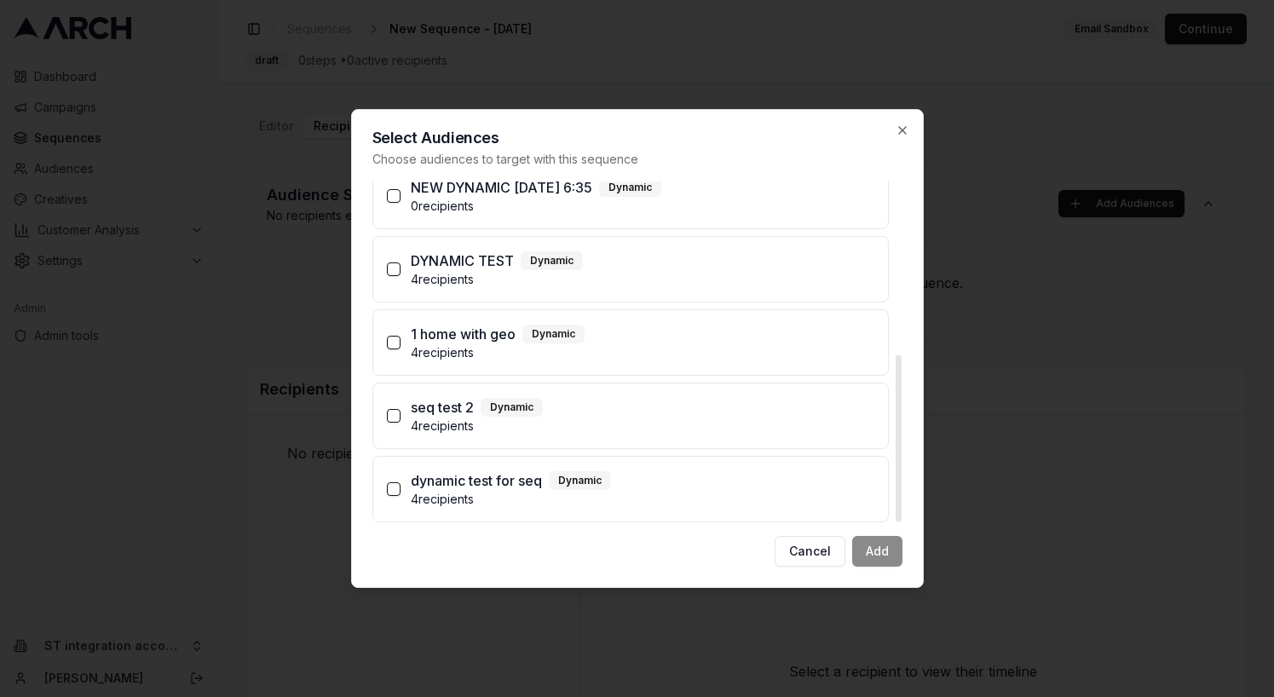
click at [700, 360] on p "4 recipients" at bounding box center [643, 352] width 464 height 17
click at [400, 349] on button "1 home with geo Dynamic 4 recipients" at bounding box center [394, 343] width 14 height 14
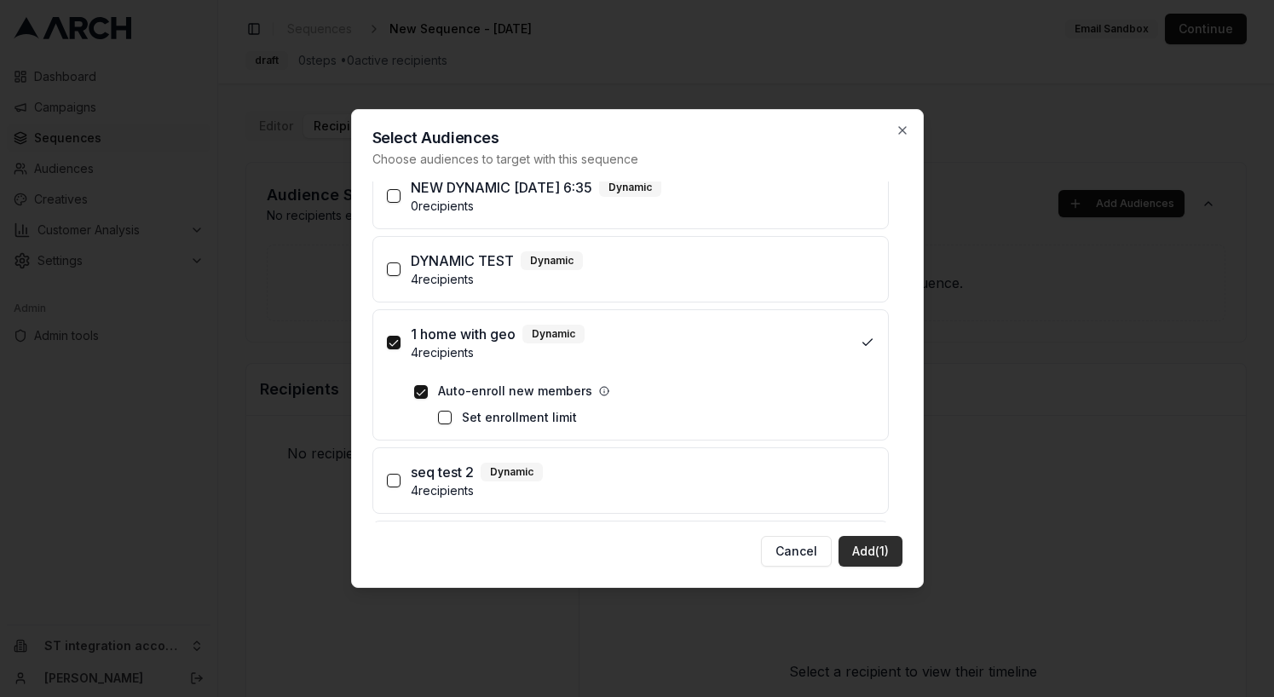
click at [882, 552] on button "Add (1)" at bounding box center [870, 551] width 64 height 31
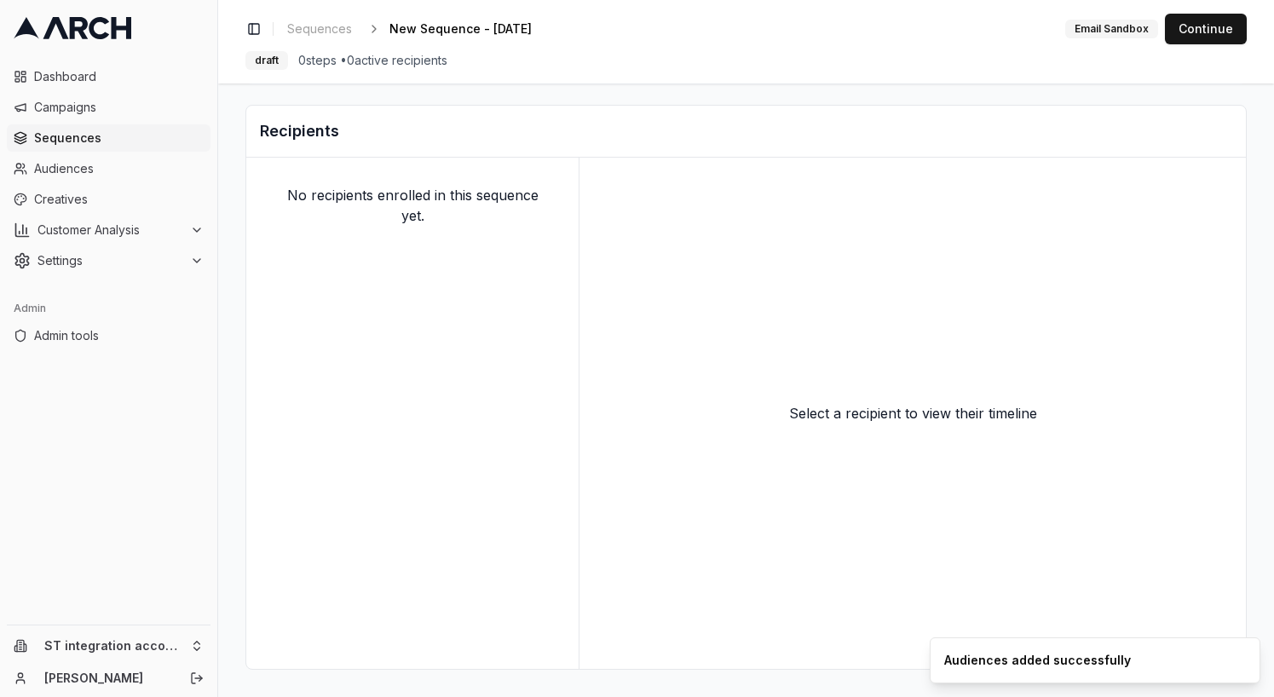
scroll to position [0, 0]
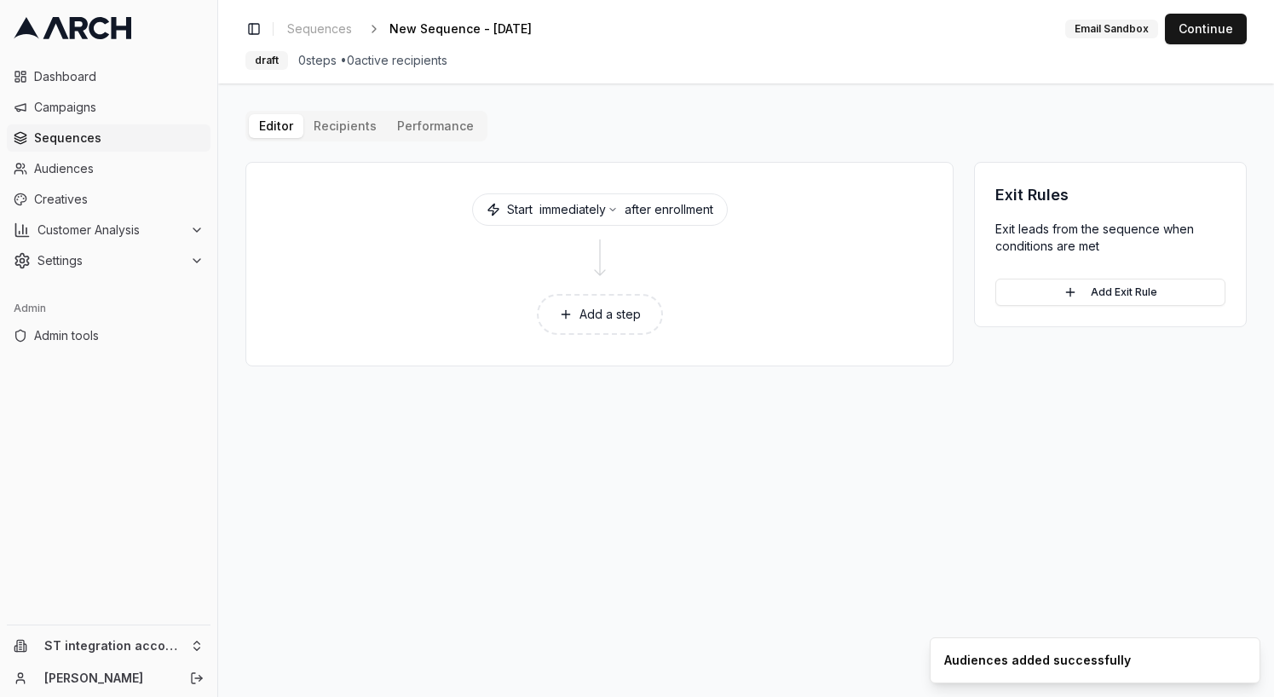
click at [602, 317] on button "Add a step" at bounding box center [600, 314] width 126 height 41
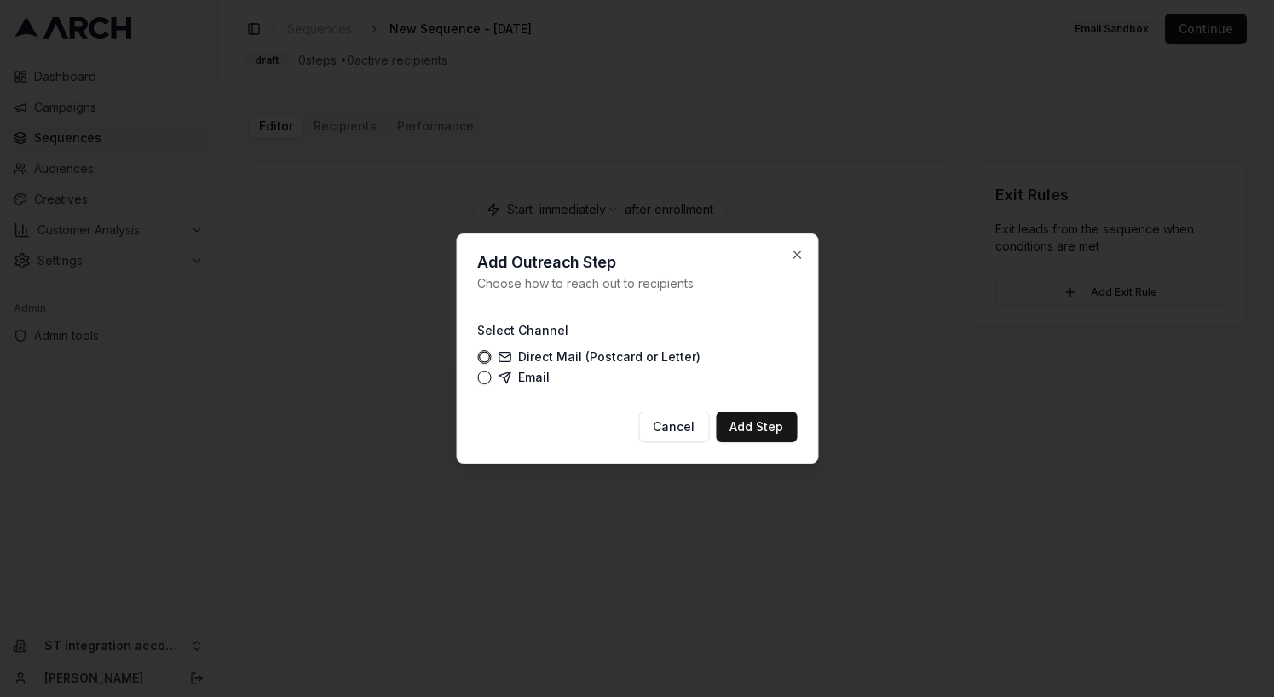
click at [521, 384] on label "Email" at bounding box center [524, 378] width 52 height 14
click at [491, 384] on button "Email" at bounding box center [484, 378] width 14 height 14
click at [763, 431] on button "Add Step" at bounding box center [756, 427] width 81 height 31
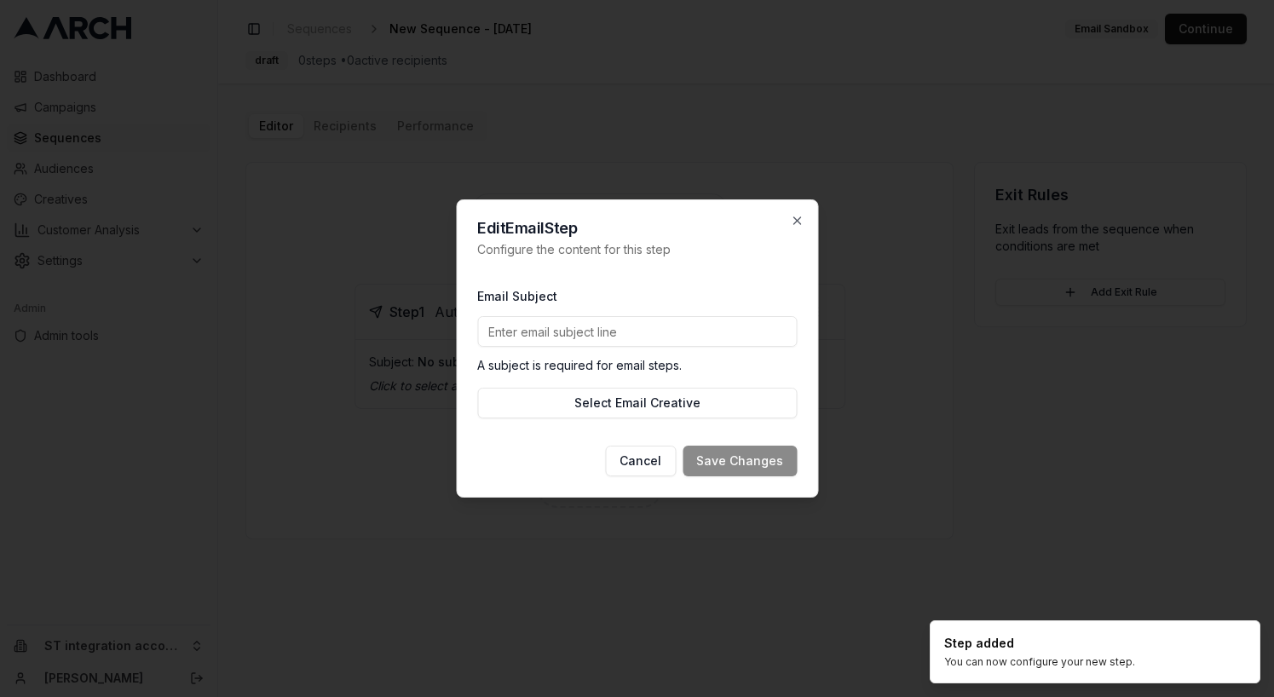
click at [590, 333] on input "Email Subject" at bounding box center [637, 331] width 320 height 31
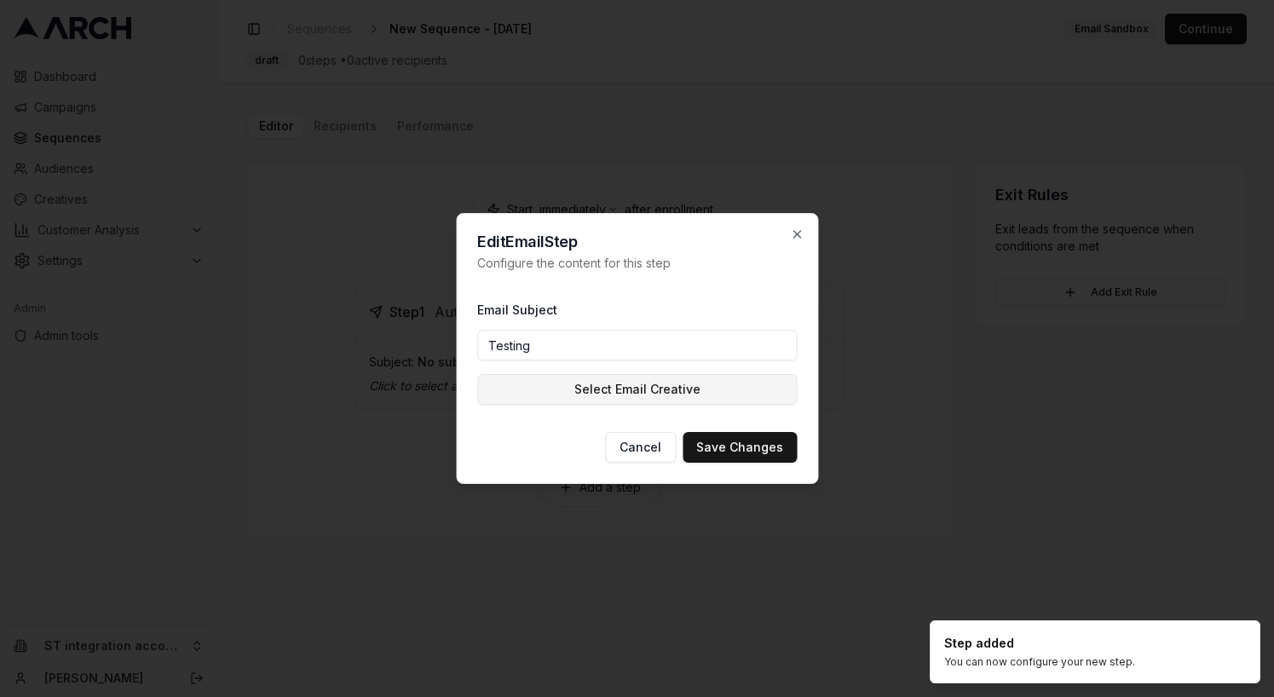
type input "Testing"
click at [556, 385] on button "Select Email Creative" at bounding box center [637, 389] width 320 height 31
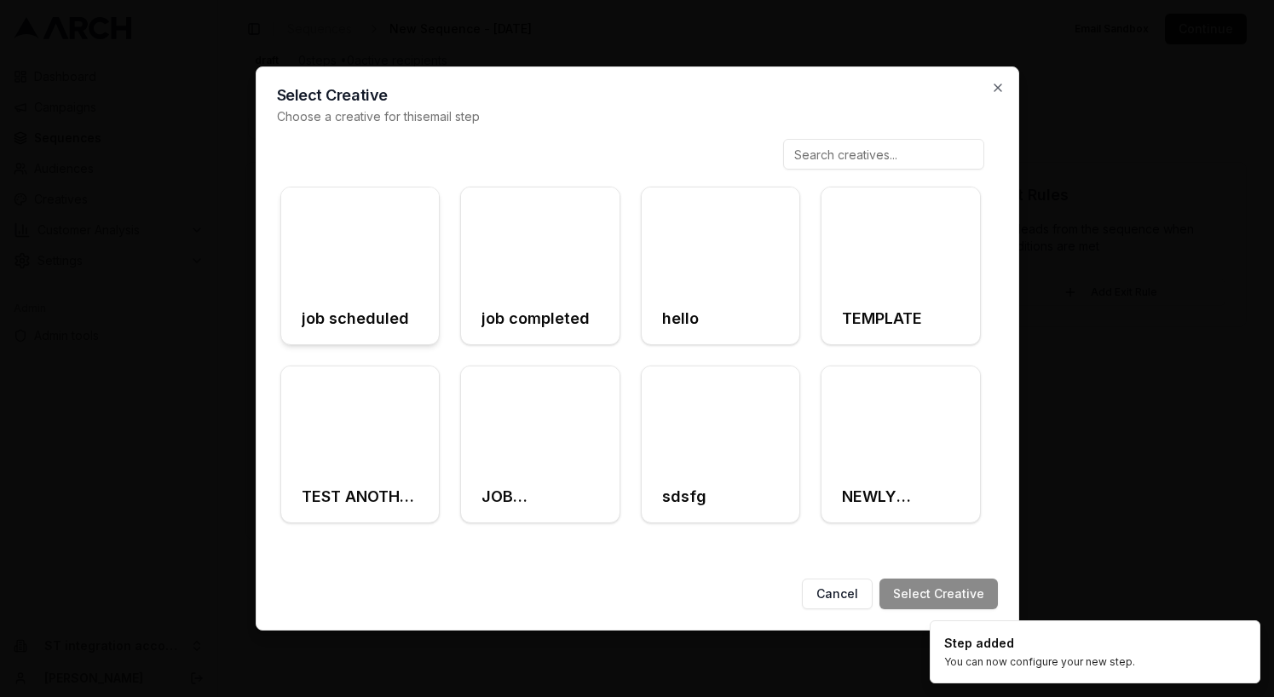
click at [410, 223] on div at bounding box center [360, 240] width 158 height 106
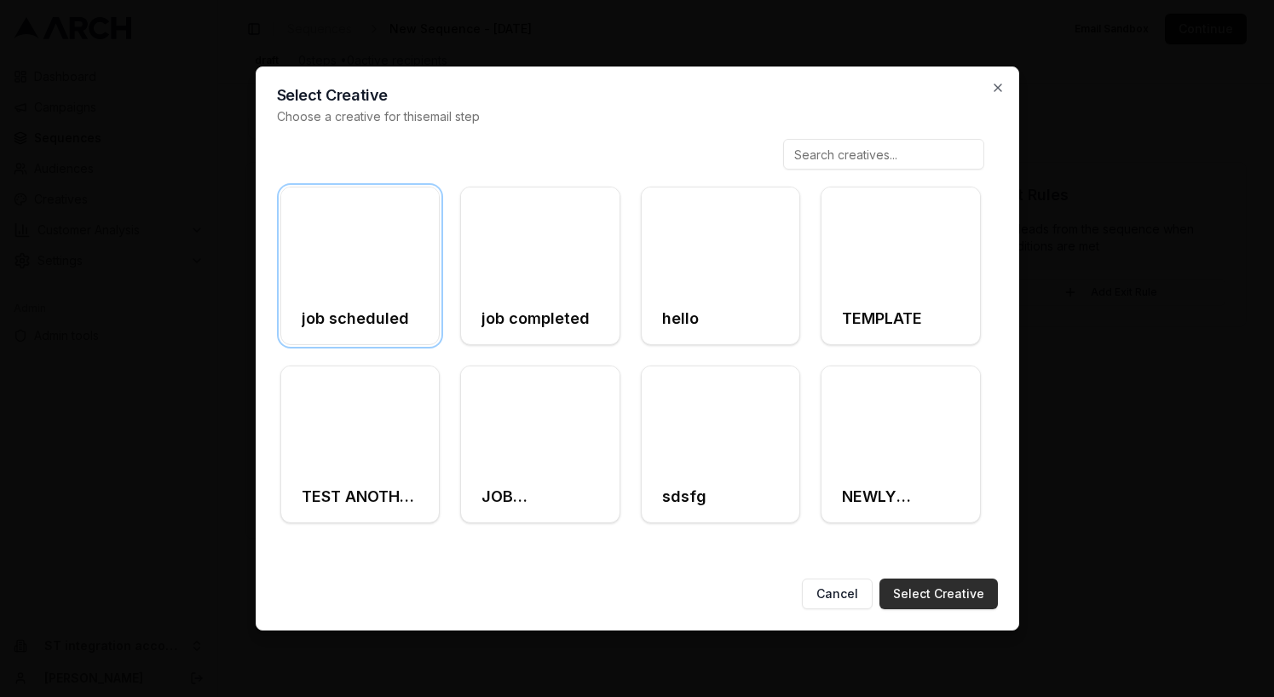
click at [966, 594] on button "Select Creative" at bounding box center [938, 594] width 118 height 31
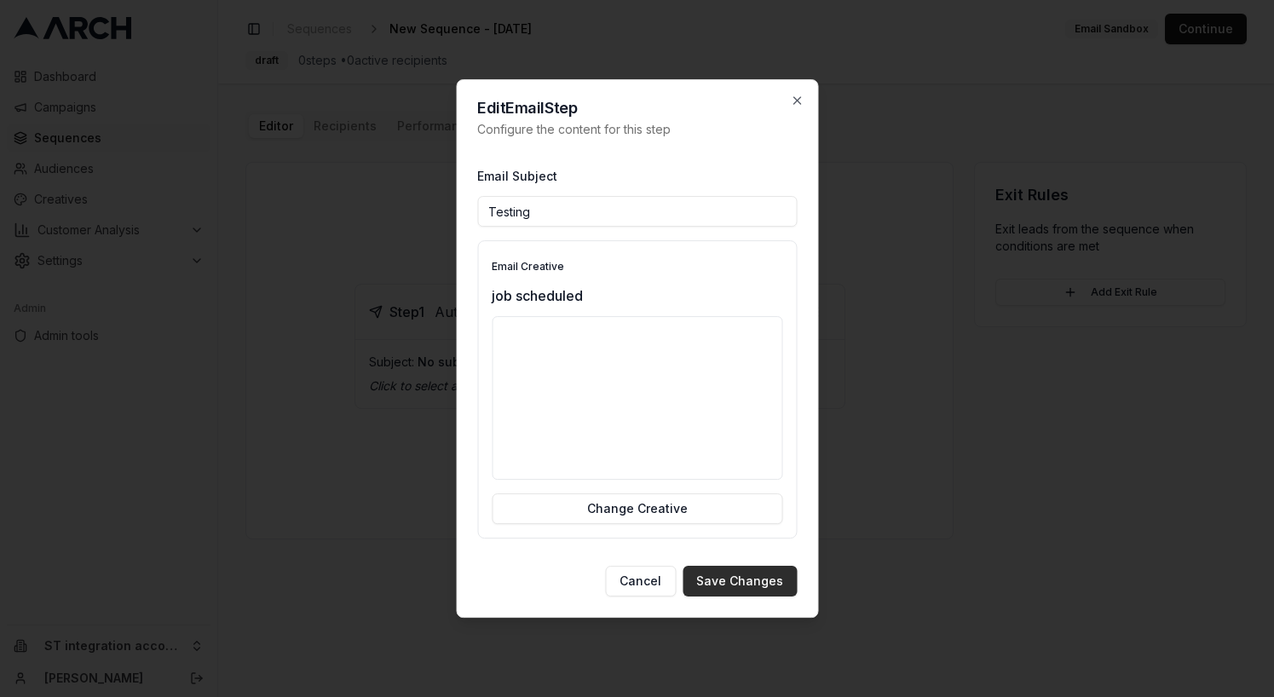
click at [727, 578] on button "Save Changes" at bounding box center [740, 581] width 114 height 31
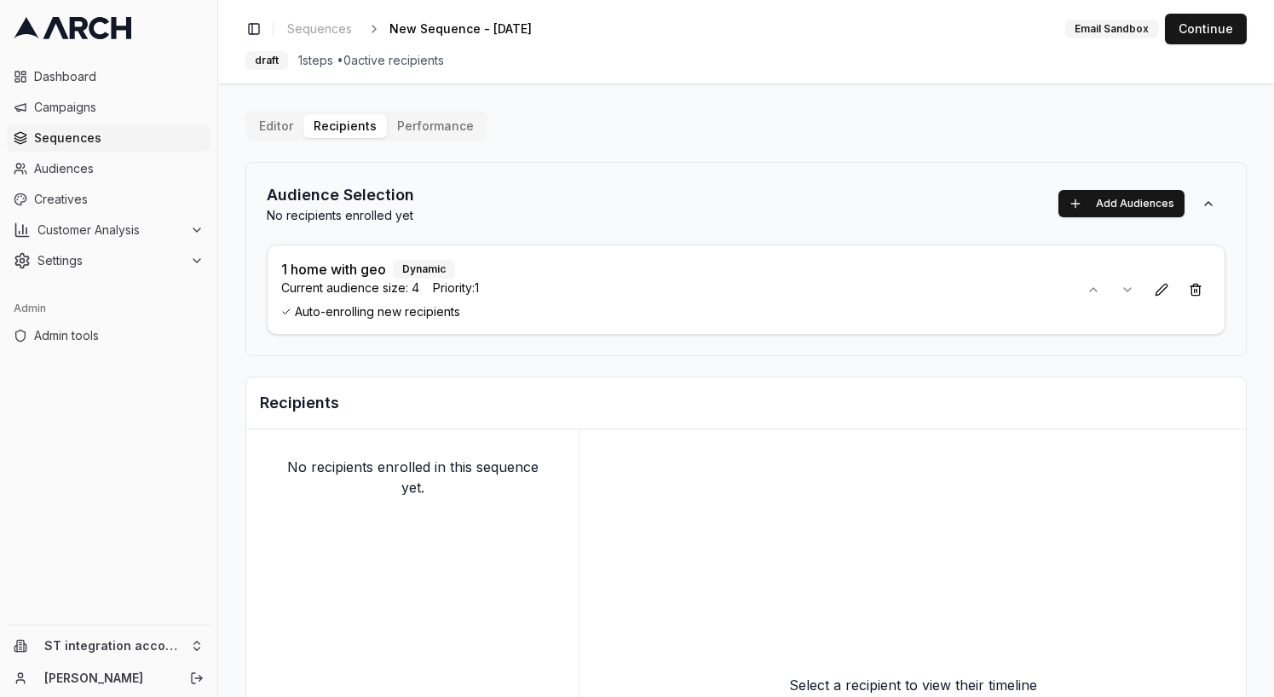
click at [276, 130] on button "Editor" at bounding box center [276, 126] width 55 height 24
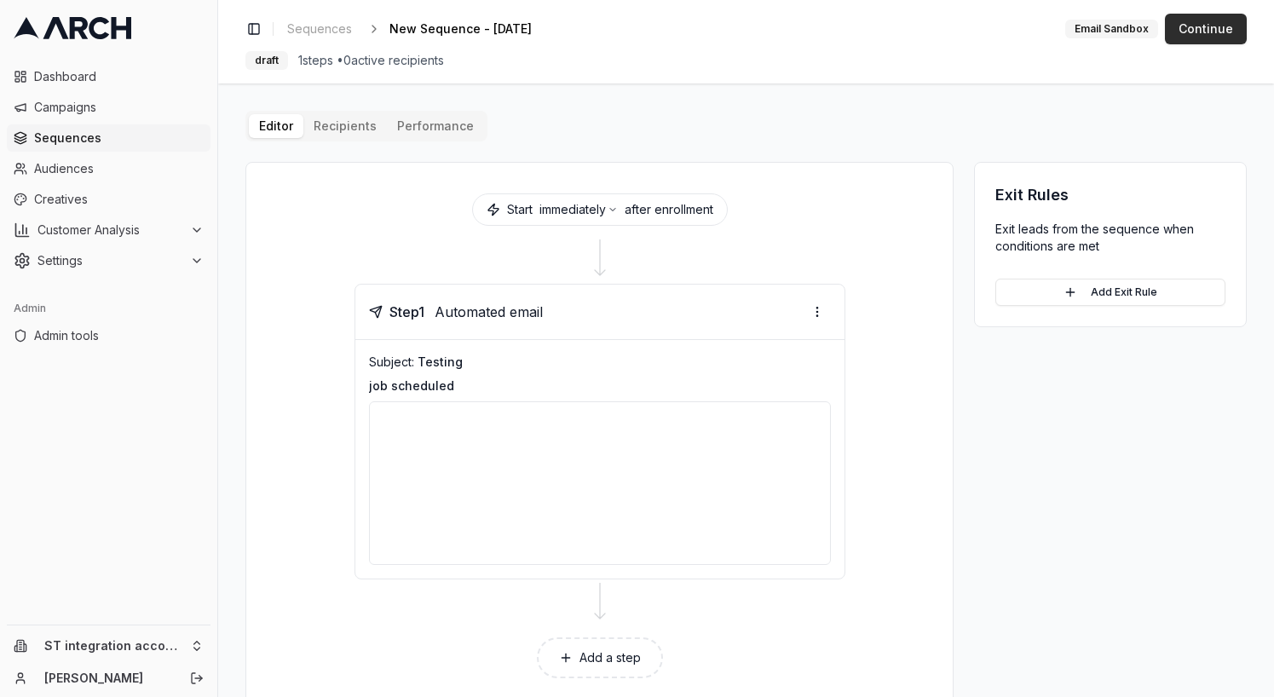
click at [1224, 34] on button "Continue" at bounding box center [1206, 29] width 82 height 31
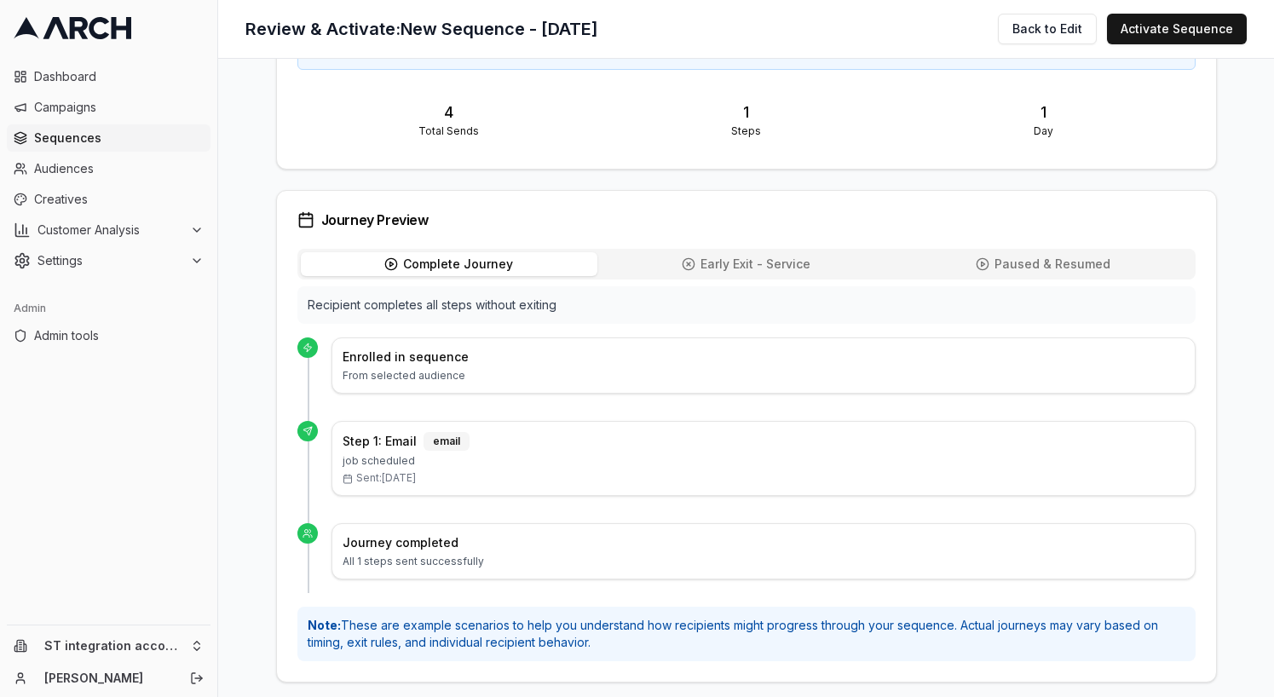
scroll to position [663, 0]
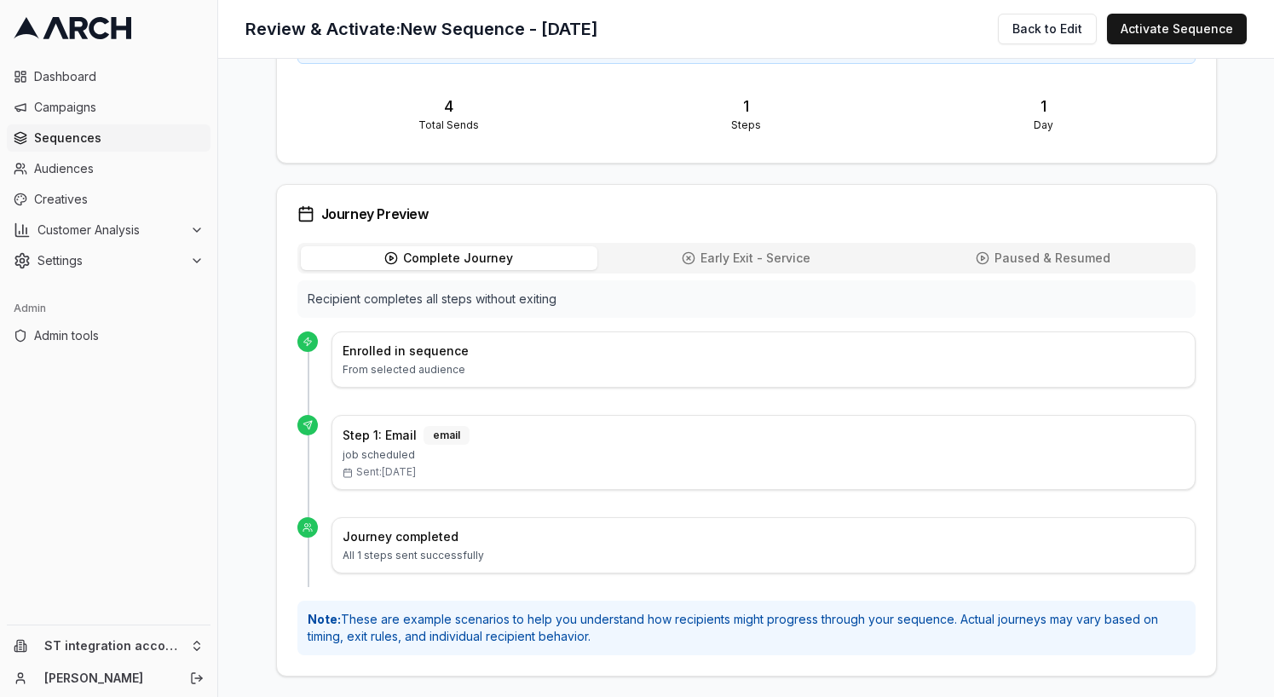
click at [440, 434] on div "email" at bounding box center [446, 435] width 46 height 19
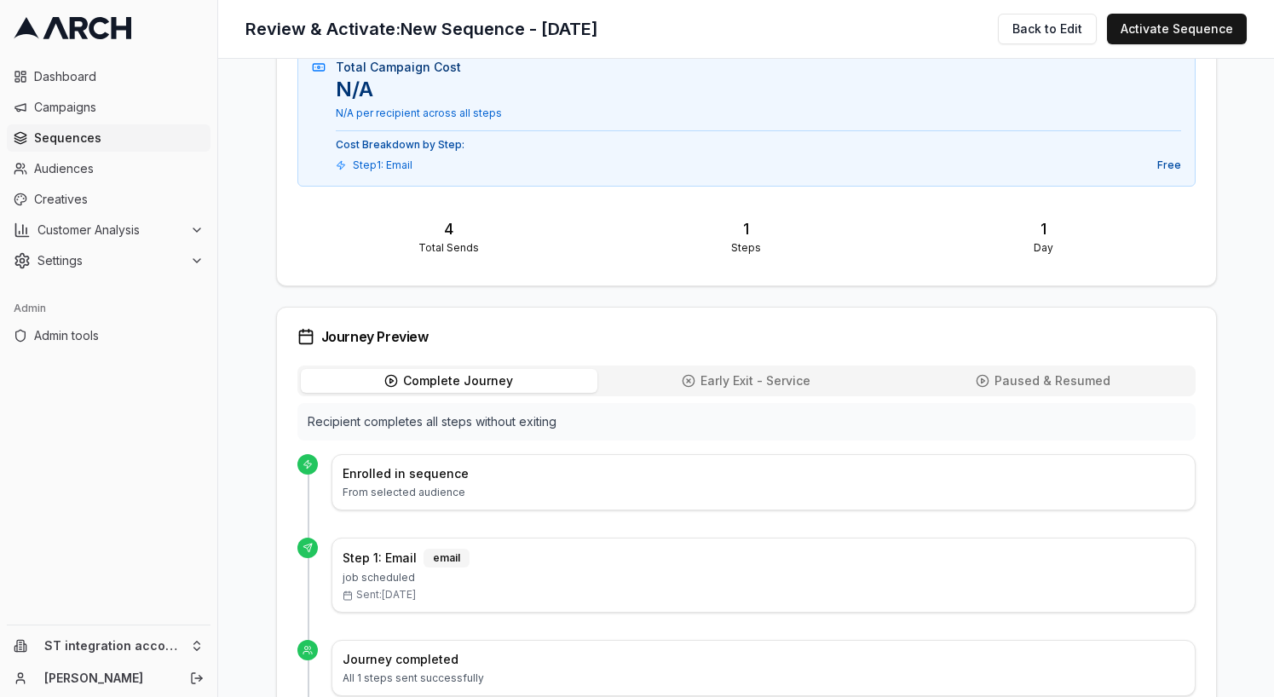
scroll to position [504, 0]
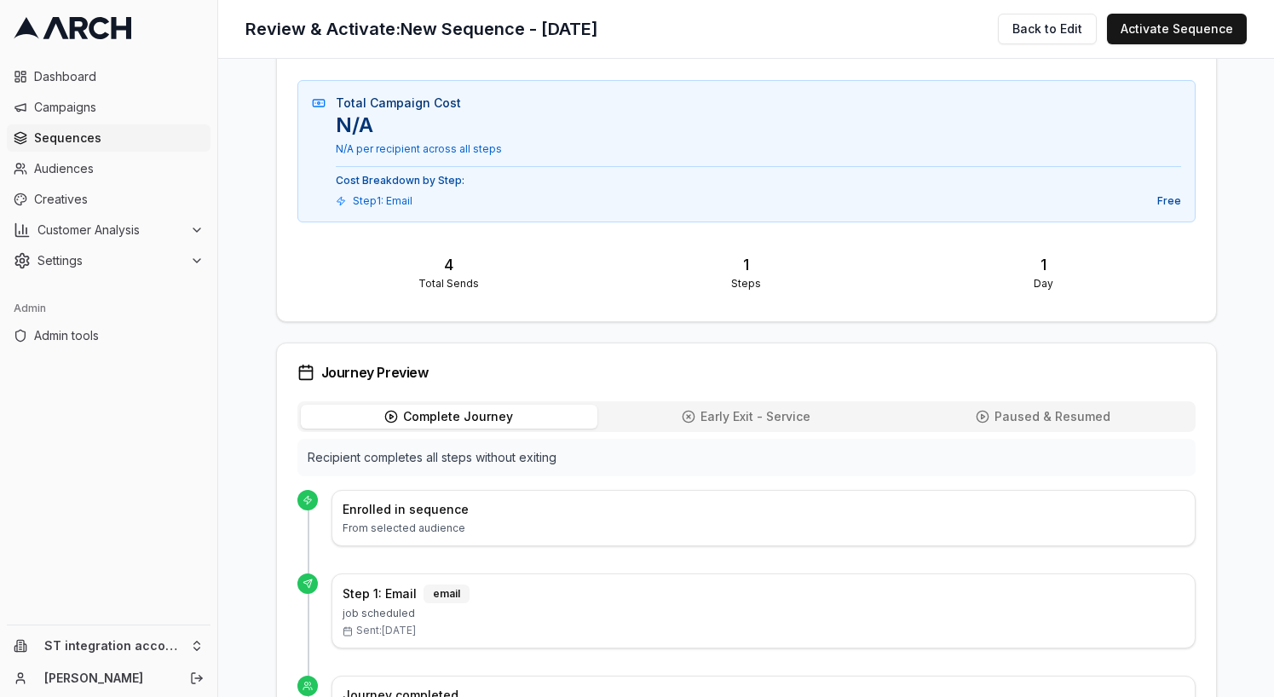
click at [442, 276] on p "4" at bounding box center [450, 265] width 284 height 24
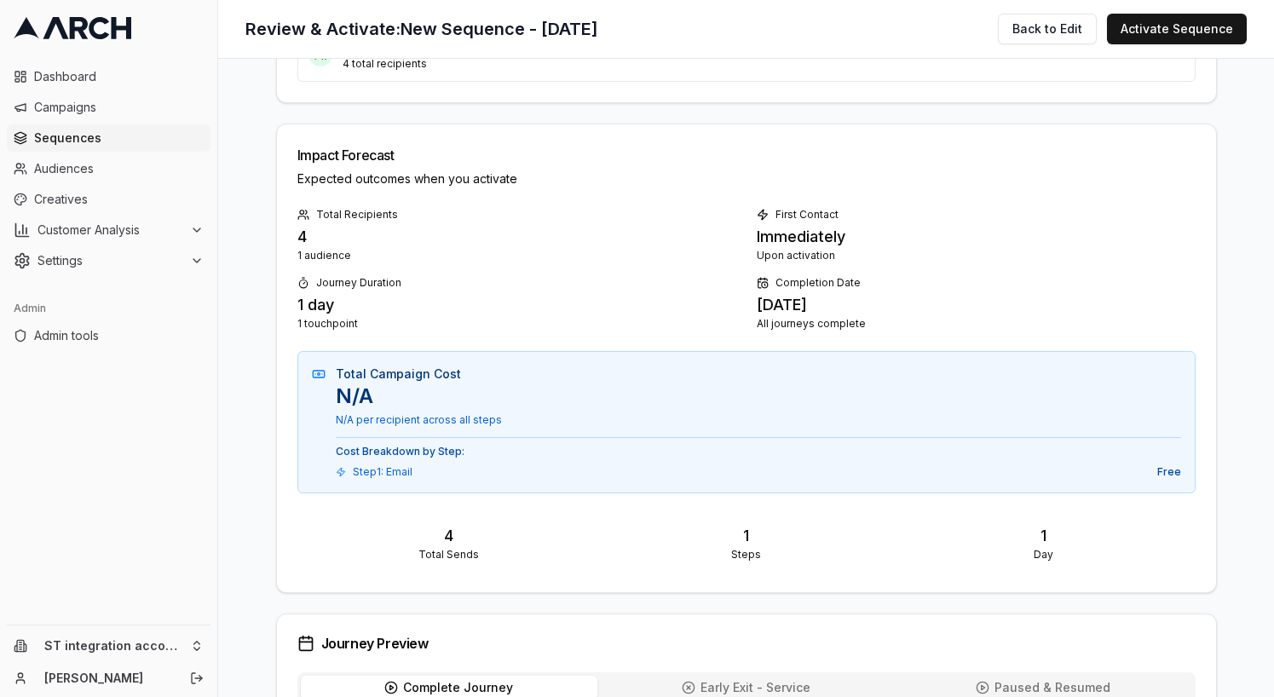
scroll to position [0, 0]
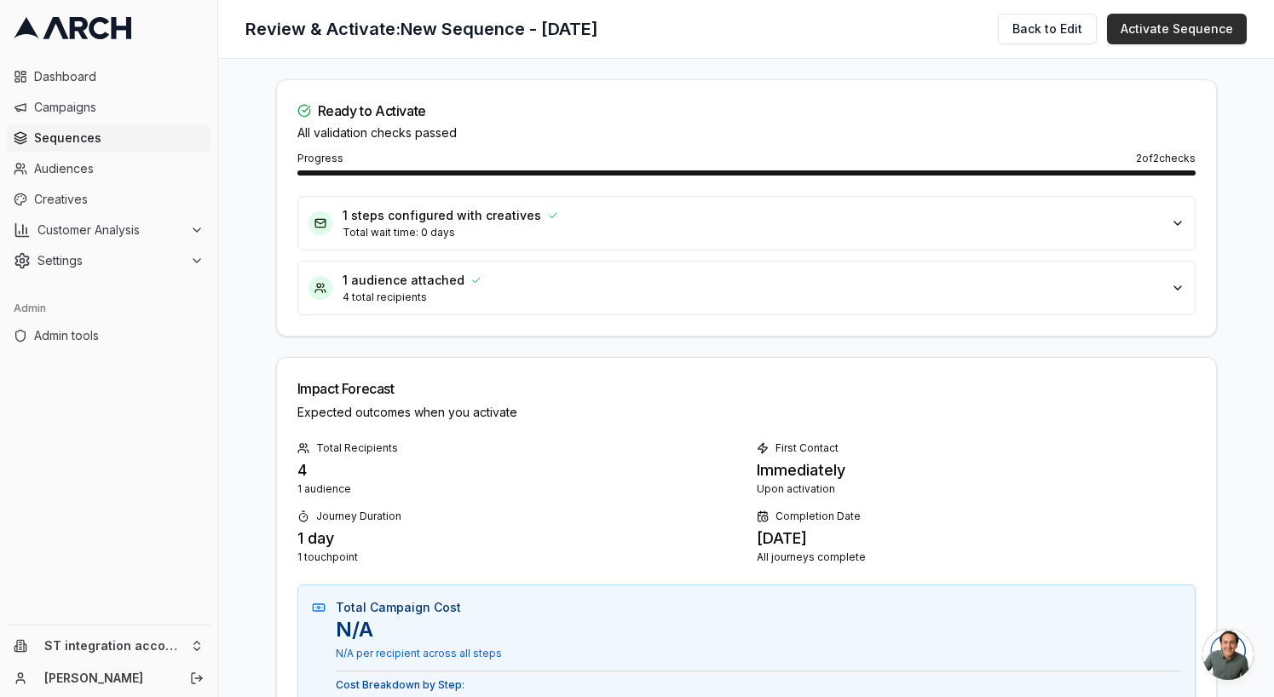
click at [1174, 30] on button "Activate Sequence" at bounding box center [1177, 29] width 140 height 31
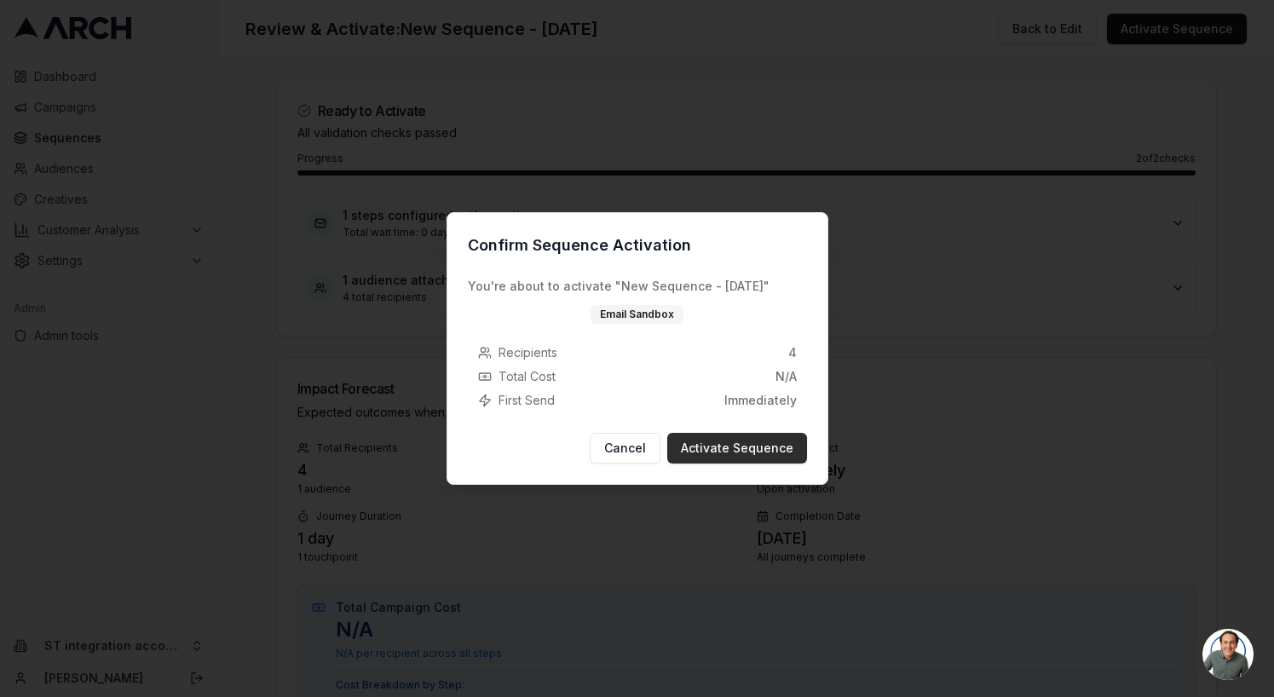
click at [776, 461] on button "Activate Sequence" at bounding box center [737, 448] width 140 height 31
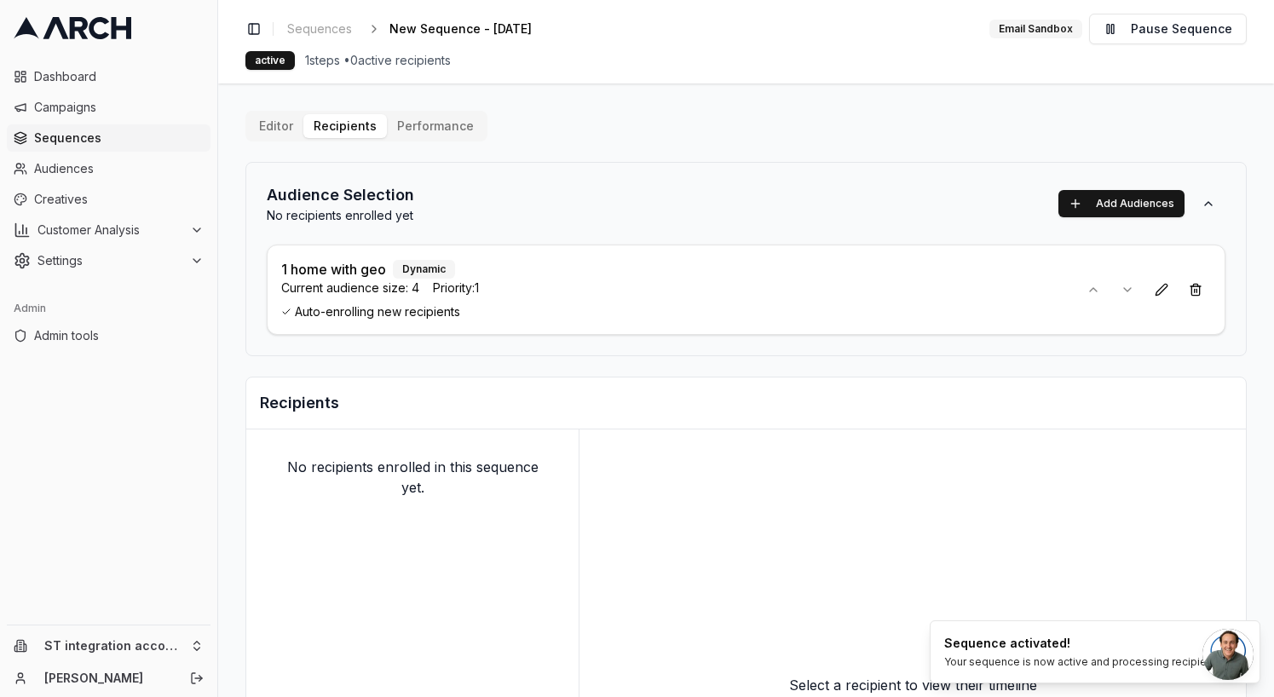
click at [639, 195] on div "Audience Selection No recipients enrolled yet Add Audiences" at bounding box center [746, 203] width 959 height 41
